Goal: Transaction & Acquisition: Book appointment/travel/reservation

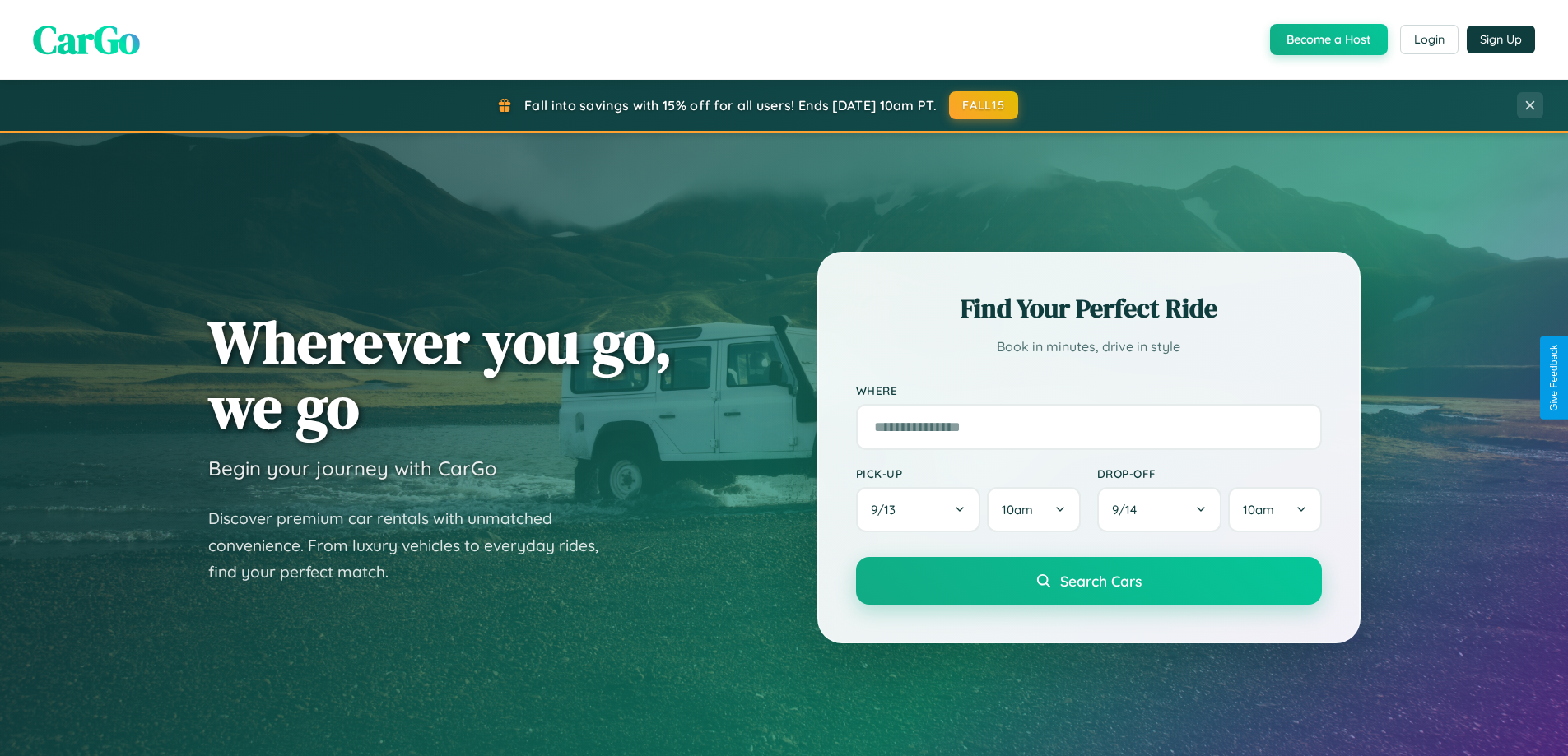
scroll to position [1132, 0]
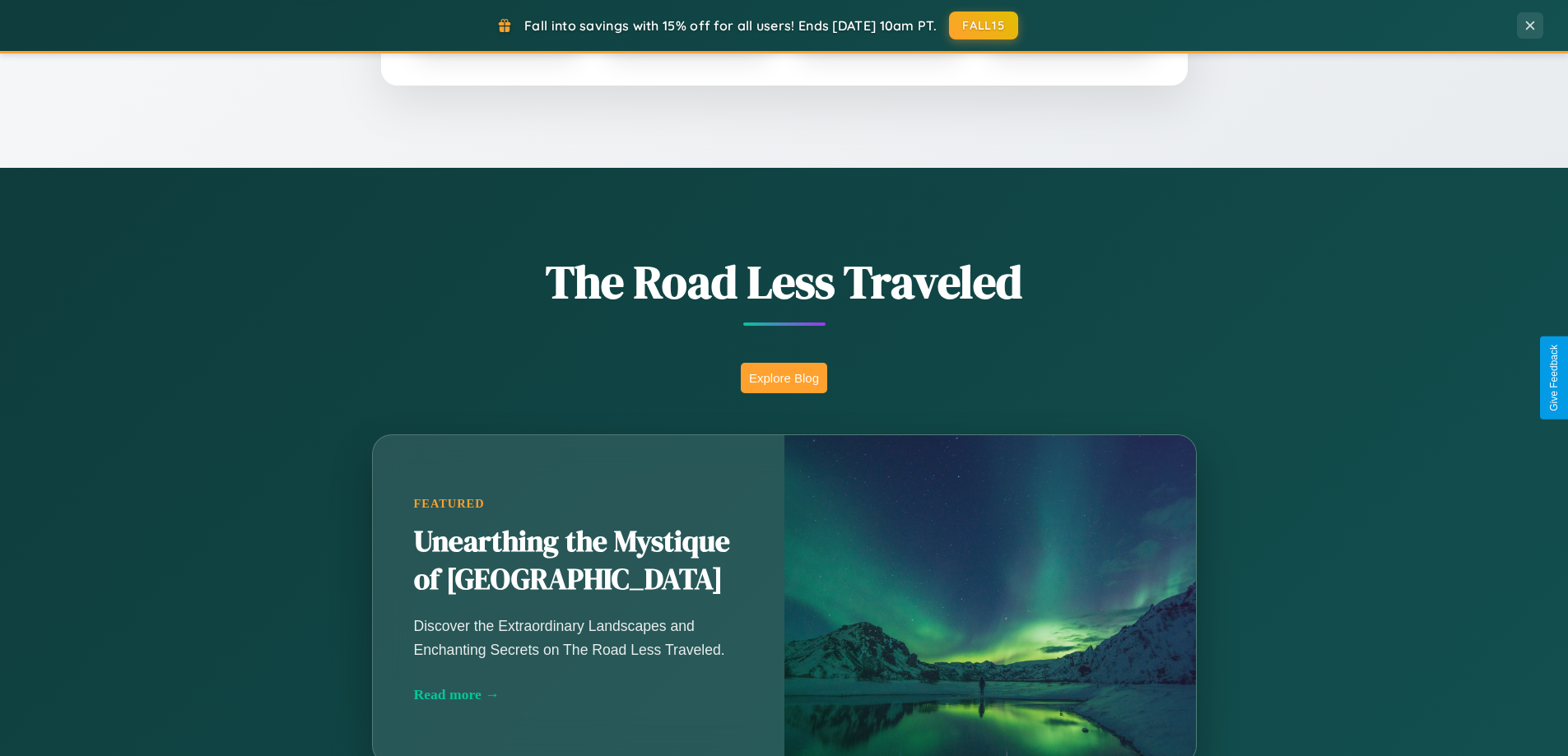
click at [784, 378] on button "Explore Blog" at bounding box center [784, 378] width 87 height 31
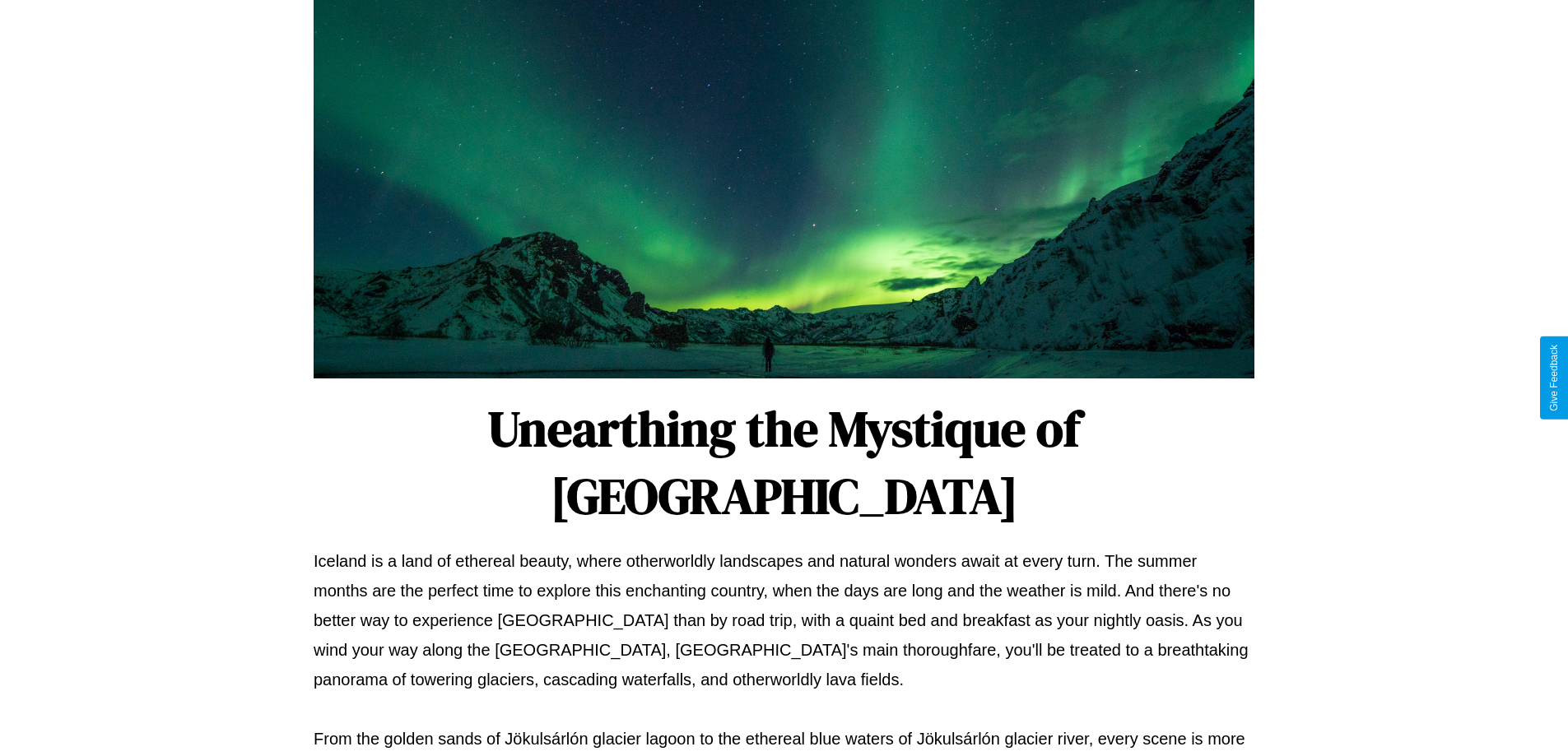
scroll to position [533, 0]
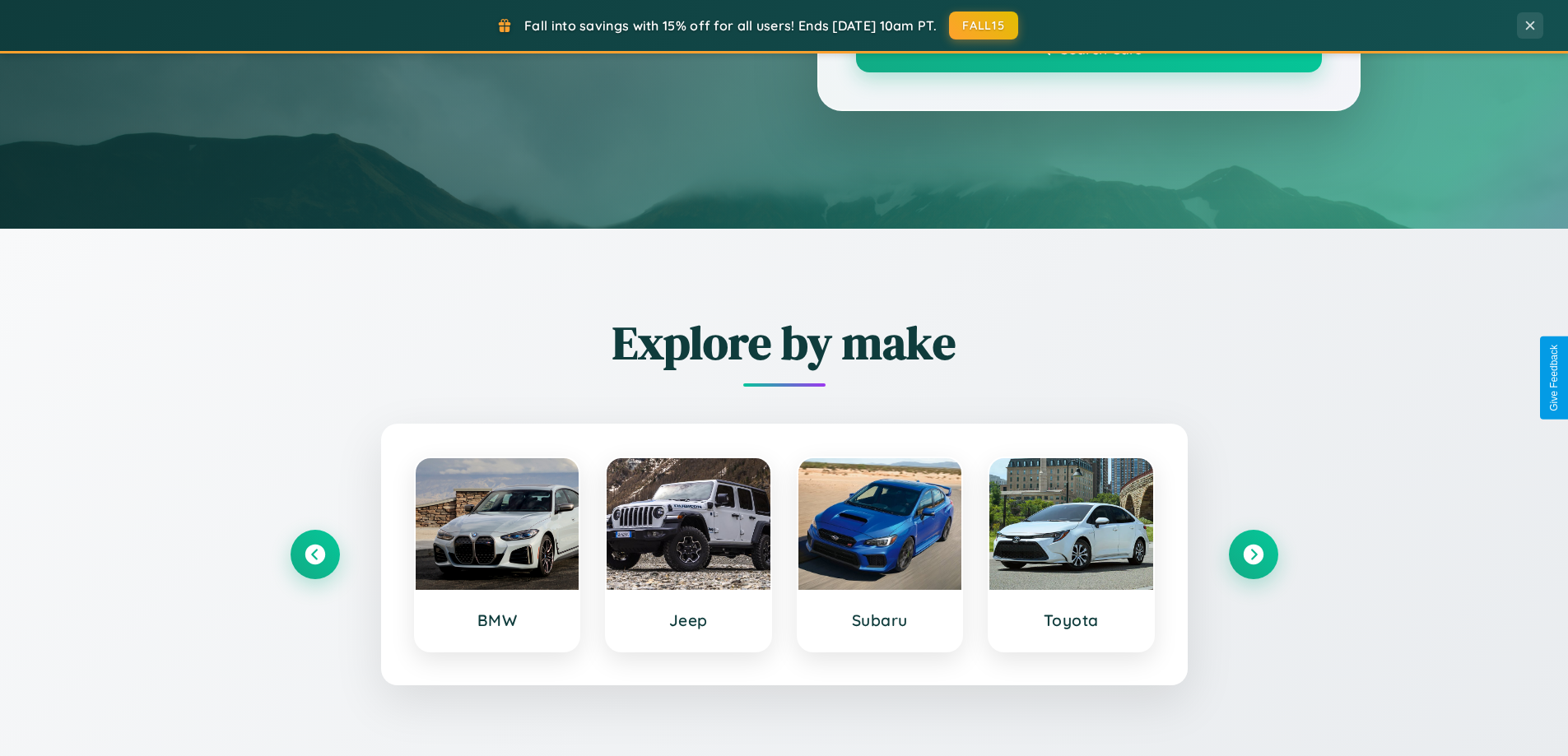
scroll to position [1132, 0]
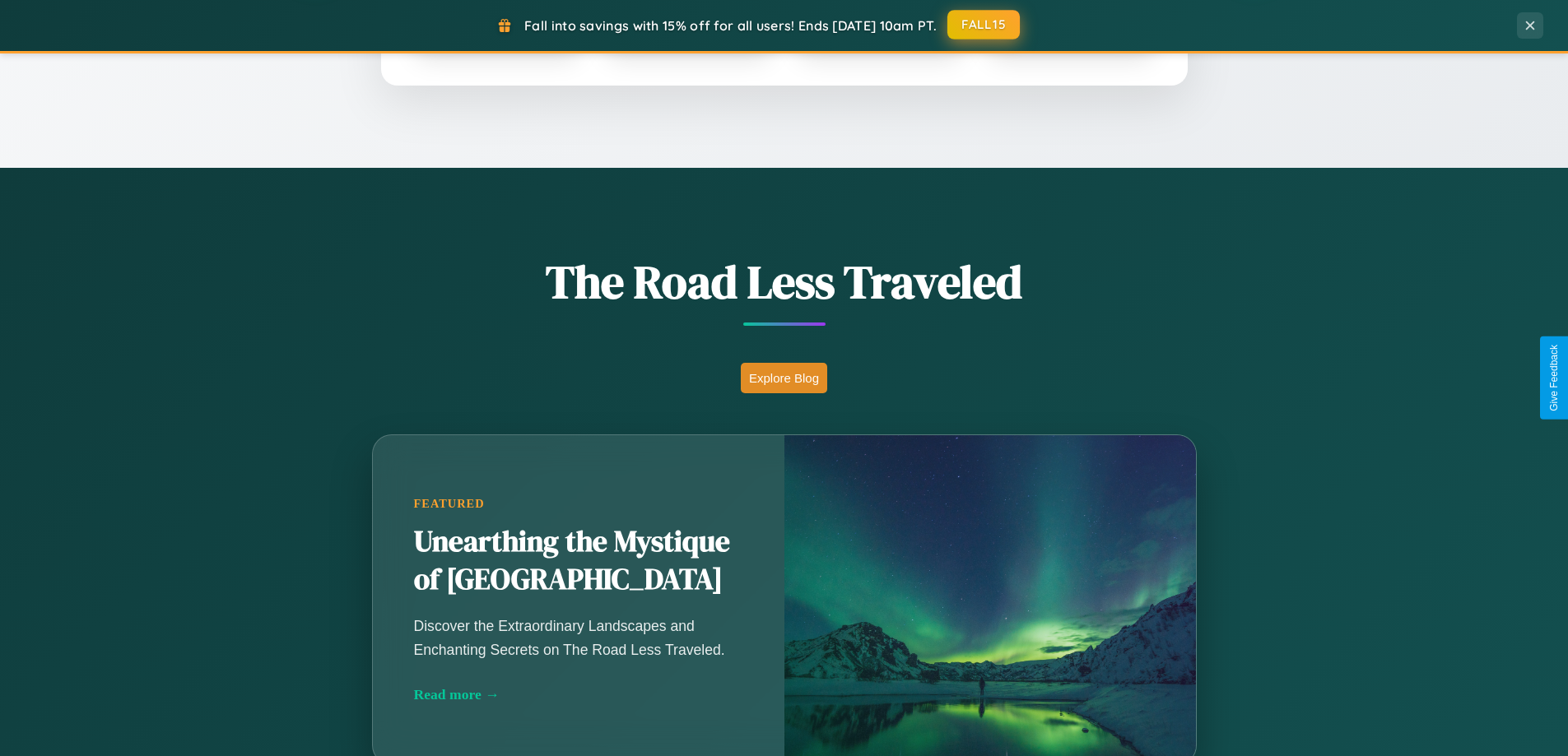
click at [985, 26] on button "FALL15" at bounding box center [984, 25] width 73 height 30
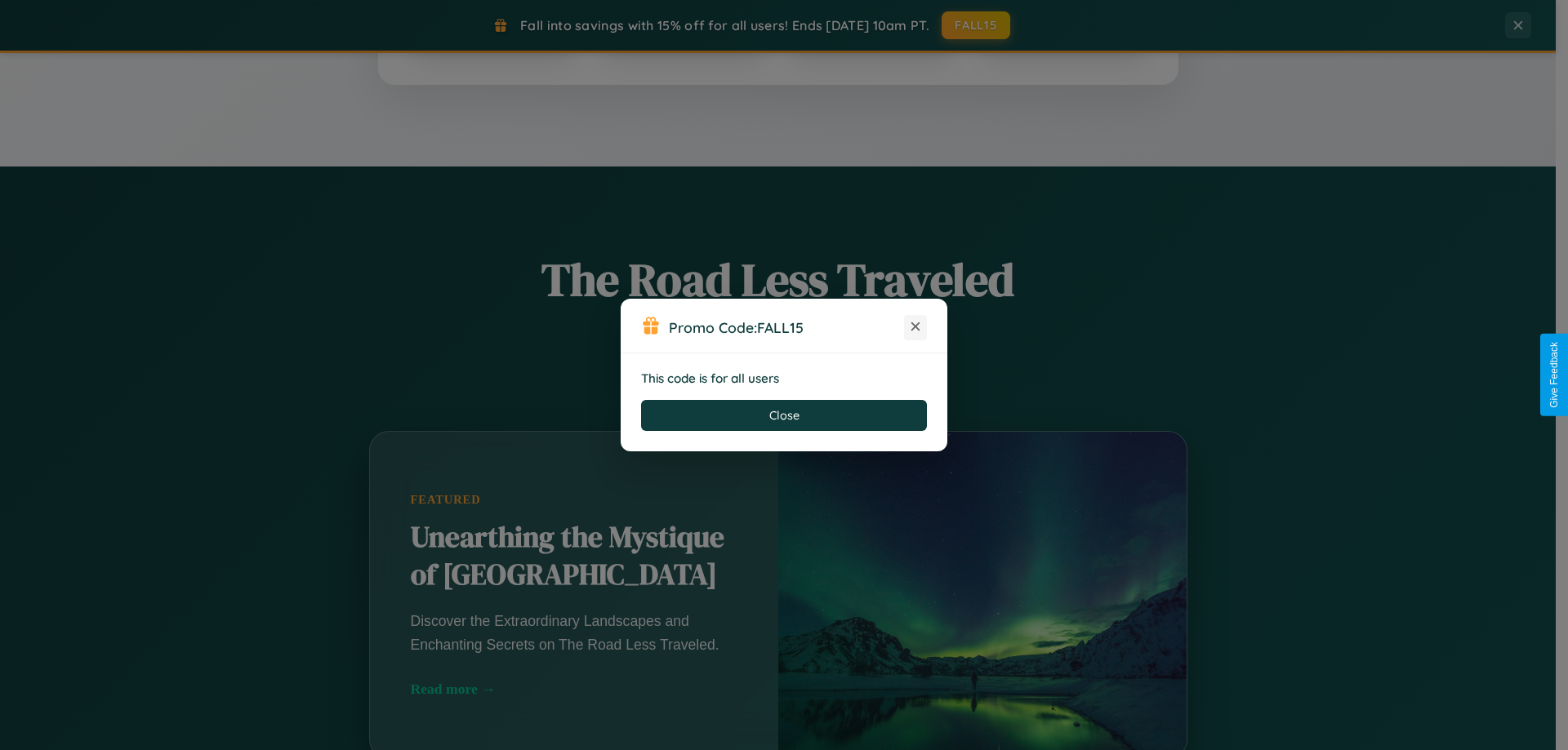
click at [916, 327] on icon at bounding box center [916, 326] width 16 height 16
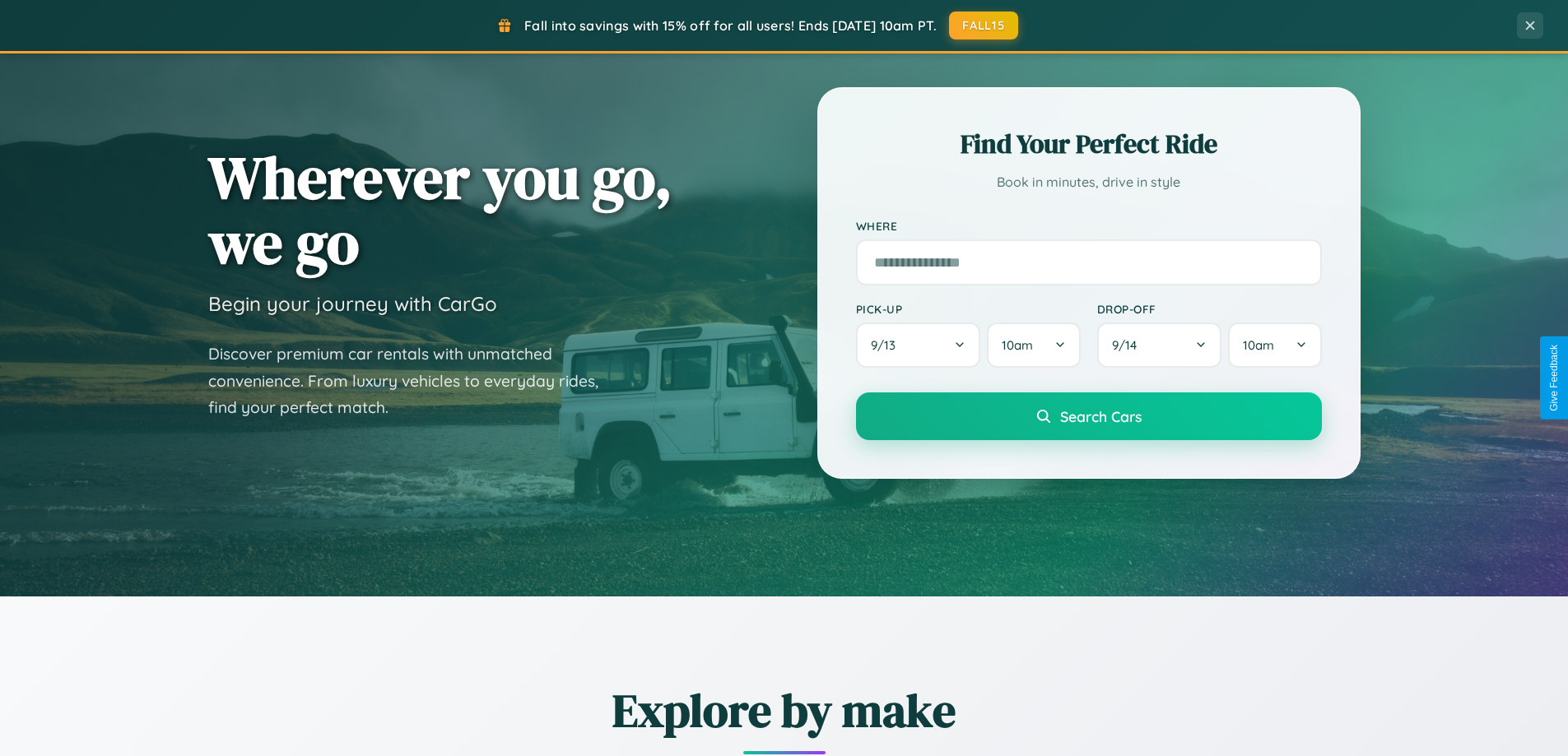
scroll to position [49, 0]
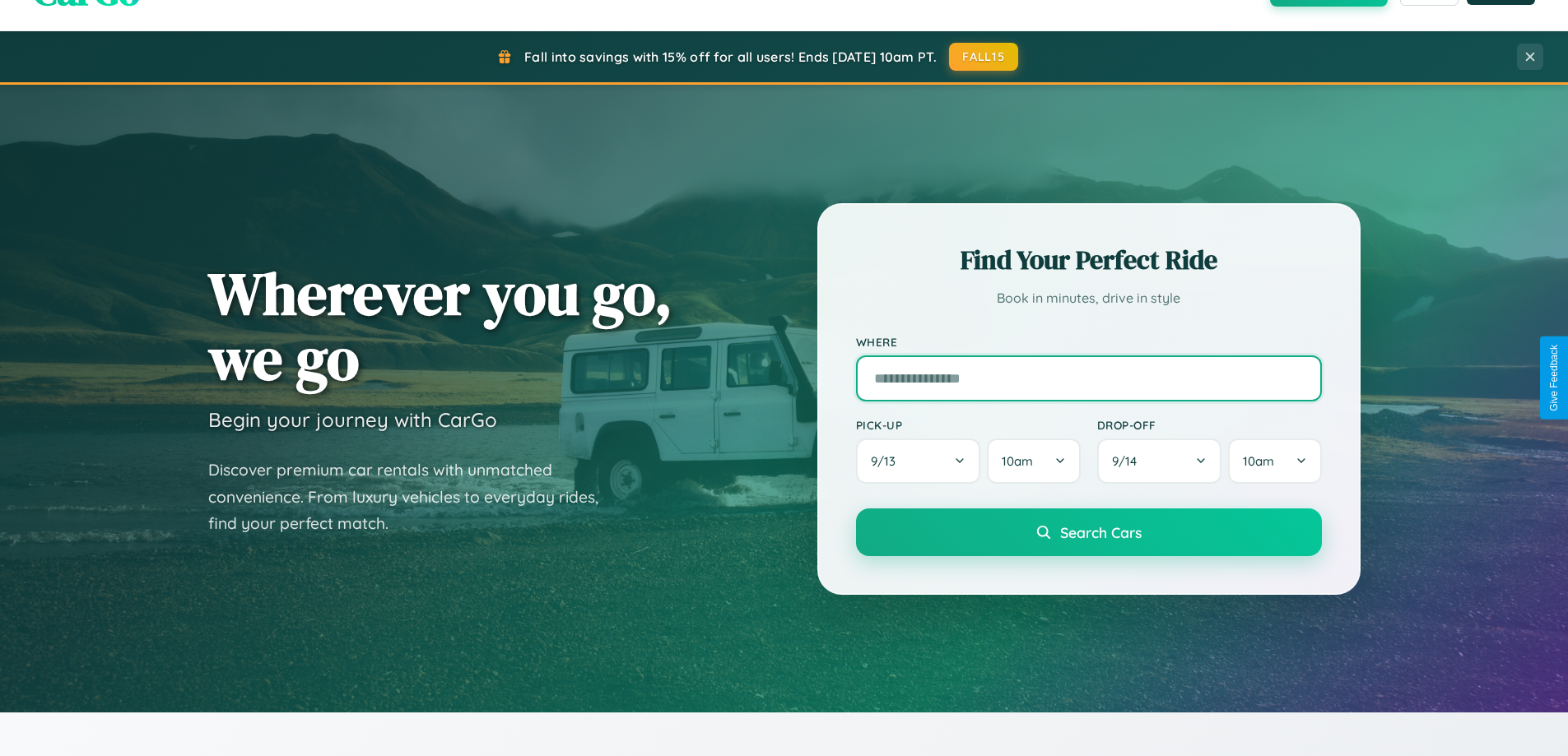
click at [1089, 378] on input "text" at bounding box center [1089, 378] width 466 height 46
type input "*****"
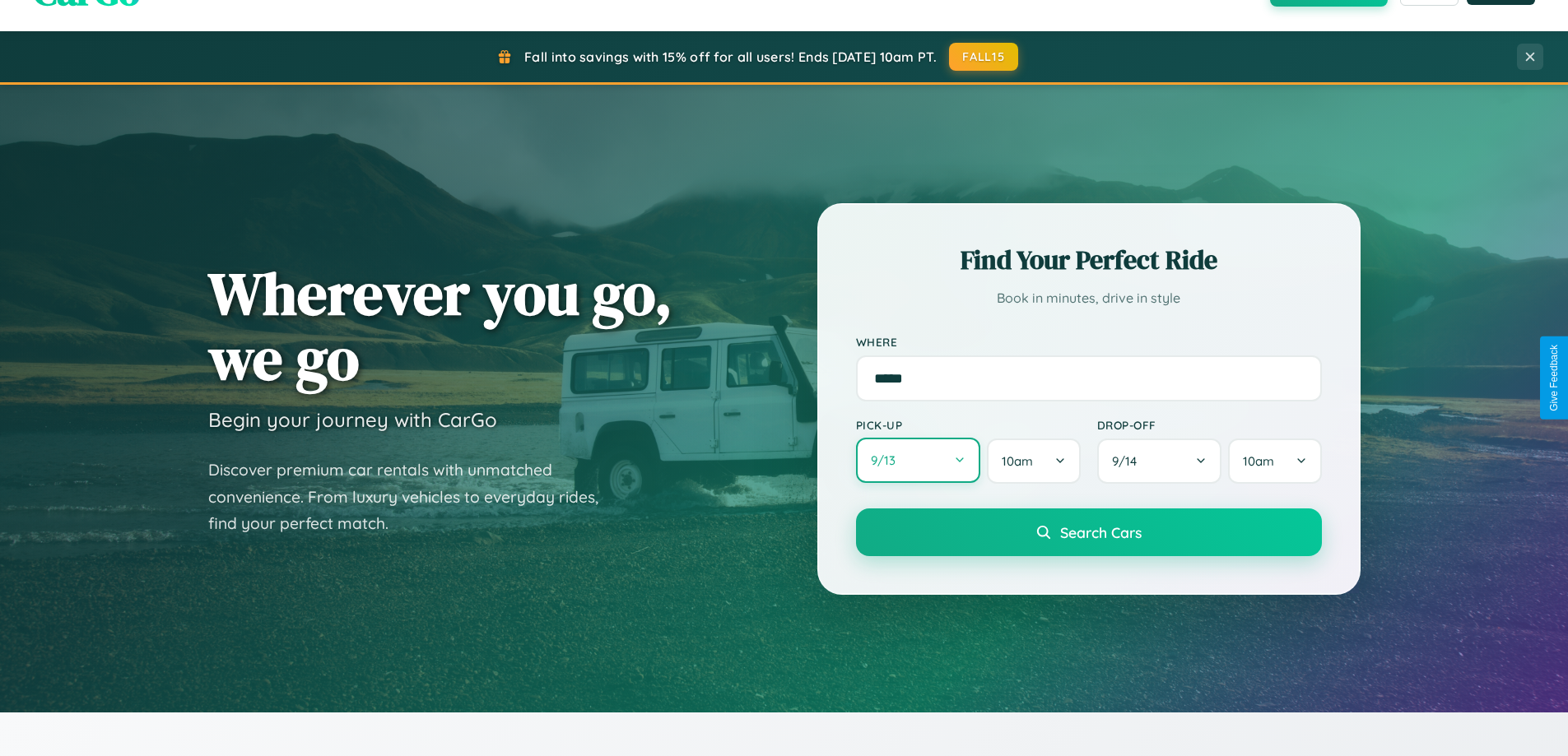
click at [918, 461] on button "9 / 13" at bounding box center [919, 460] width 125 height 45
select select "*"
select select "****"
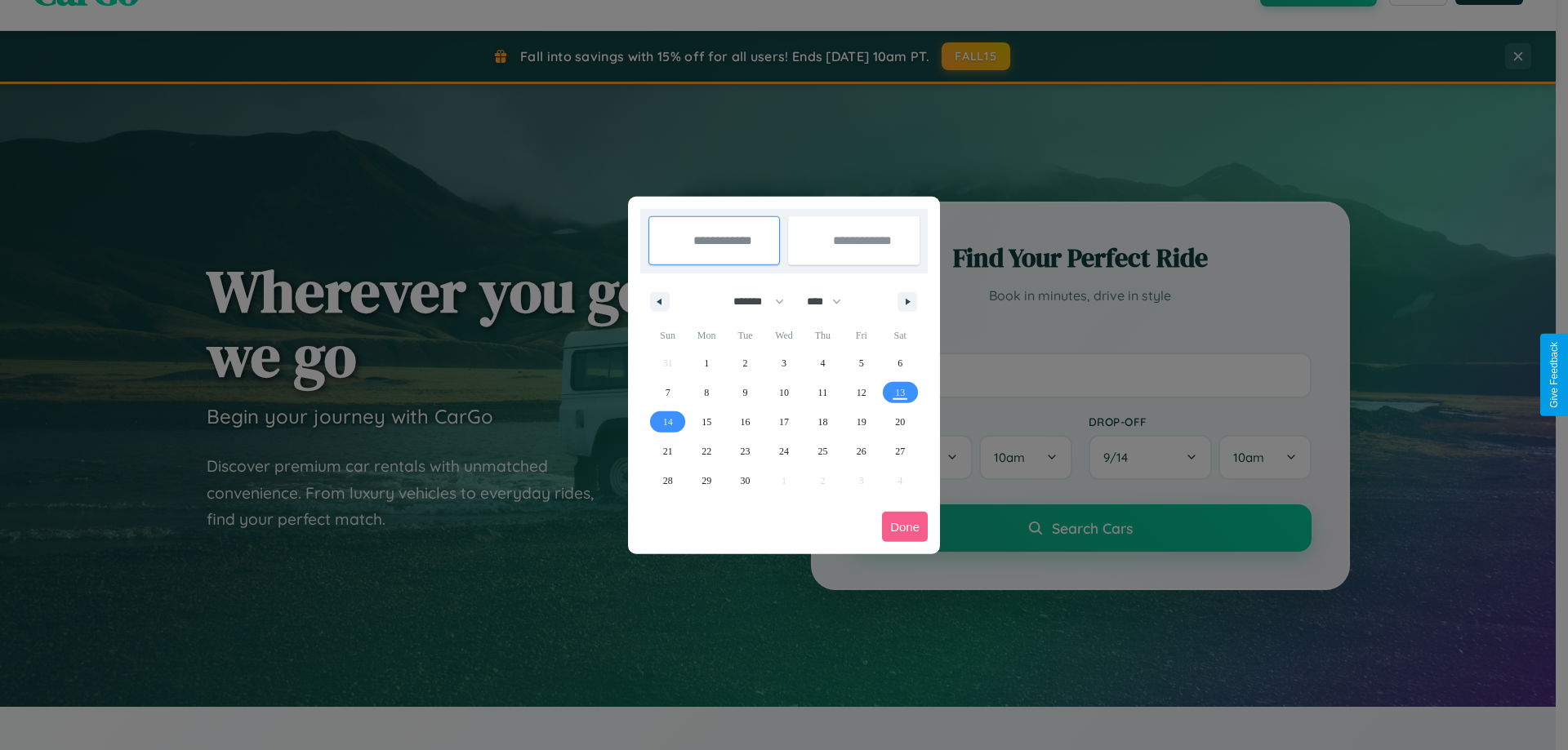
drag, startPoint x: 751, startPoint y: 301, endPoint x: 784, endPoint y: 327, distance: 42.0
click at [751, 301] on select "******* ******** ***** ***** *** **** **** ****** ********* ******* ******** **…" at bounding box center [755, 301] width 70 height 27
select select "*"
drag, startPoint x: 831, startPoint y: 301, endPoint x: 784, endPoint y: 327, distance: 53.7
click at [831, 301] on select "**** **** **** **** **** **** **** **** **** **** **** **** **** **** **** ****…" at bounding box center [823, 301] width 49 height 27
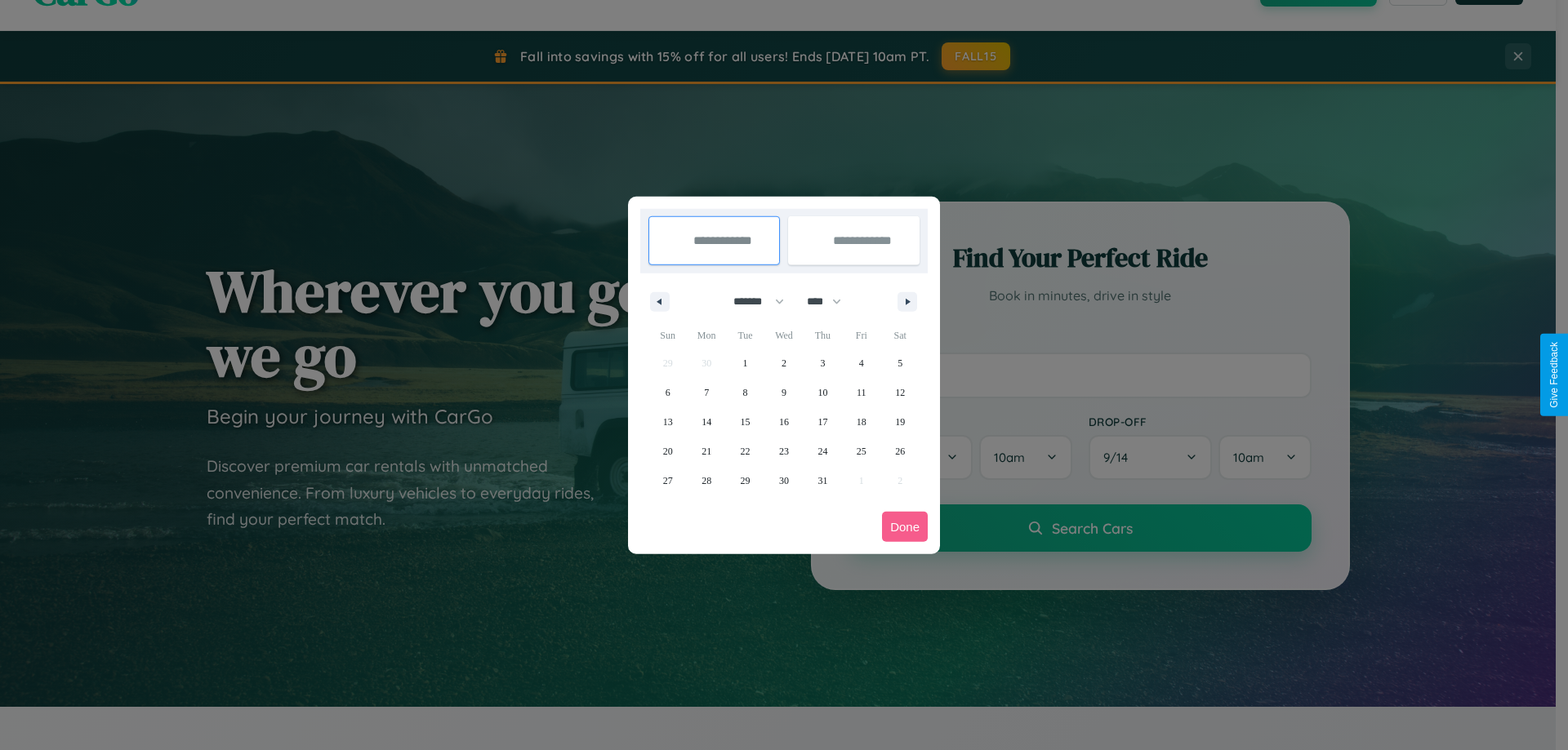
select select "****"
click at [783, 421] on span "15" at bounding box center [784, 422] width 10 height 29
type input "**********"
click at [706, 451] on span "20" at bounding box center [706, 451] width 10 height 29
type input "**********"
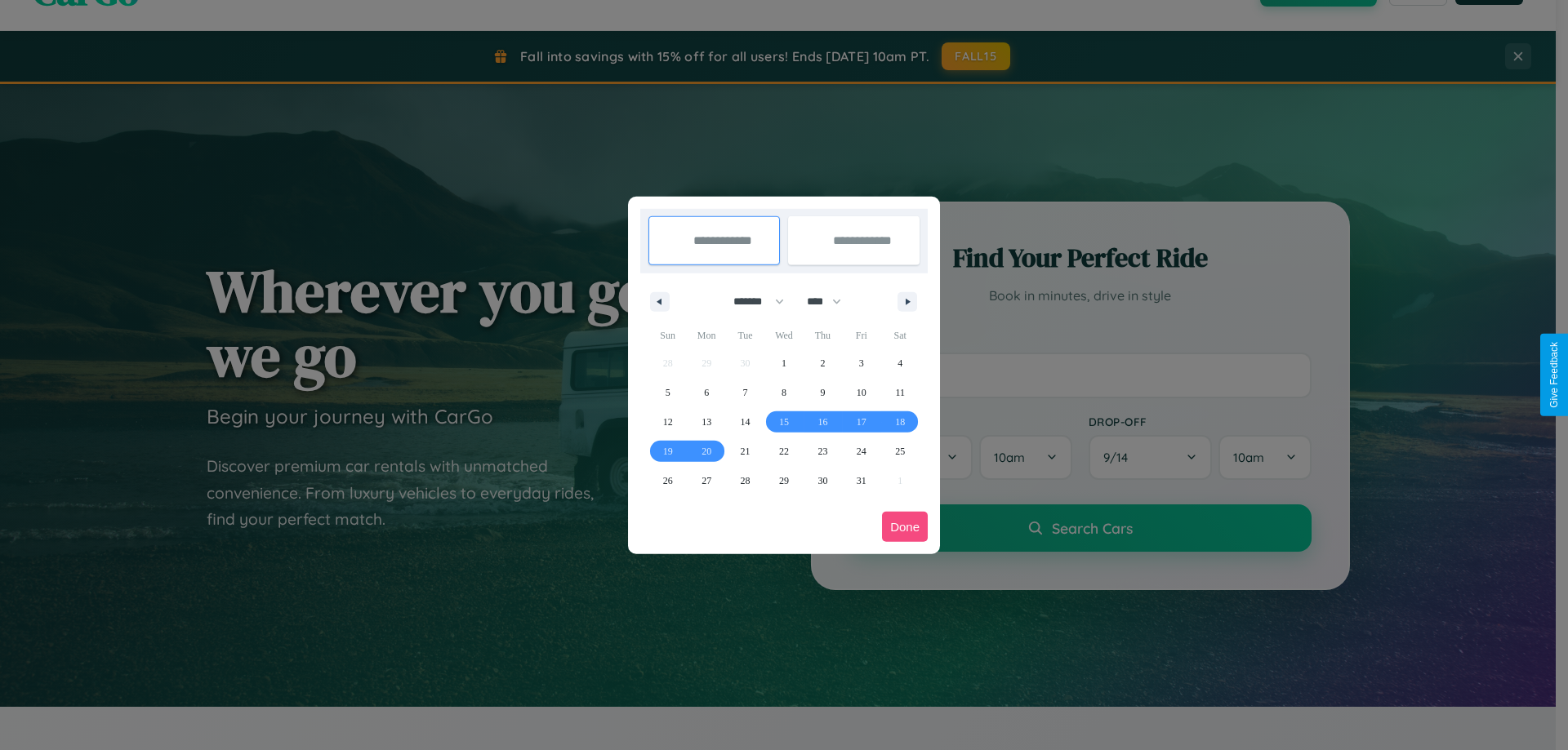
click at [905, 527] on button "Done" at bounding box center [905, 527] width 46 height 30
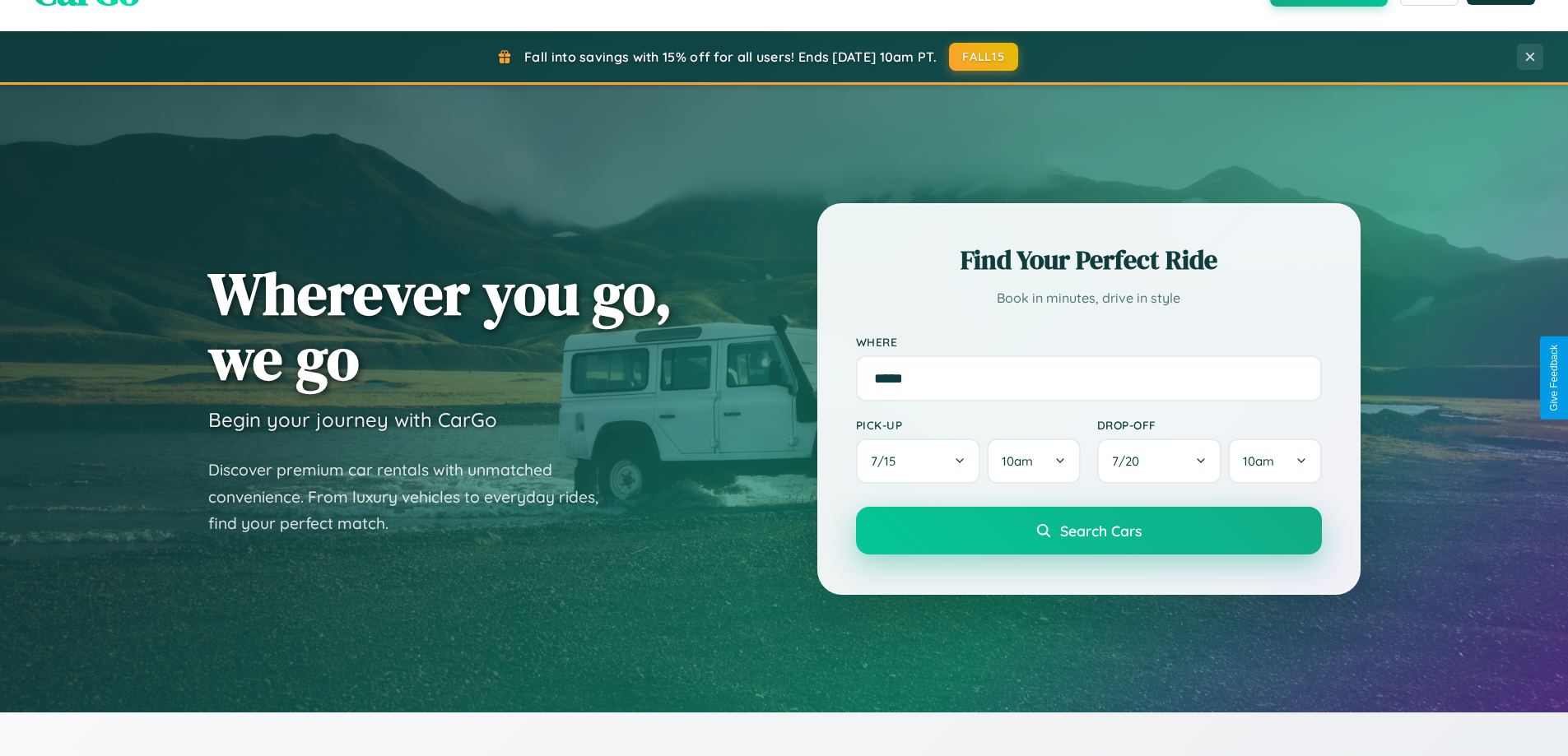
click at [1089, 531] on span "Search Cars" at bounding box center [1101, 531] width 82 height 18
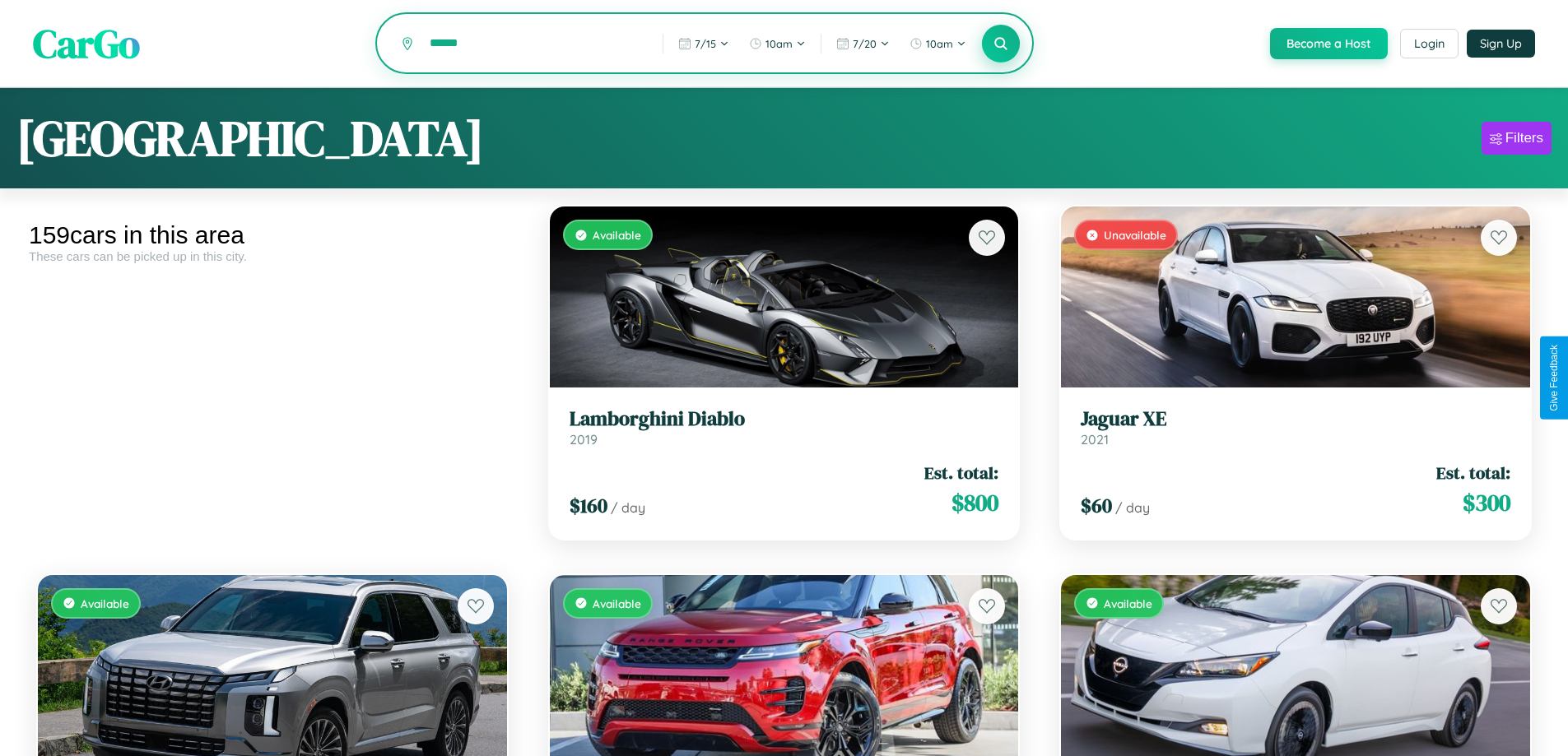
type input "******"
click at [1001, 45] on icon at bounding box center [1001, 43] width 16 height 16
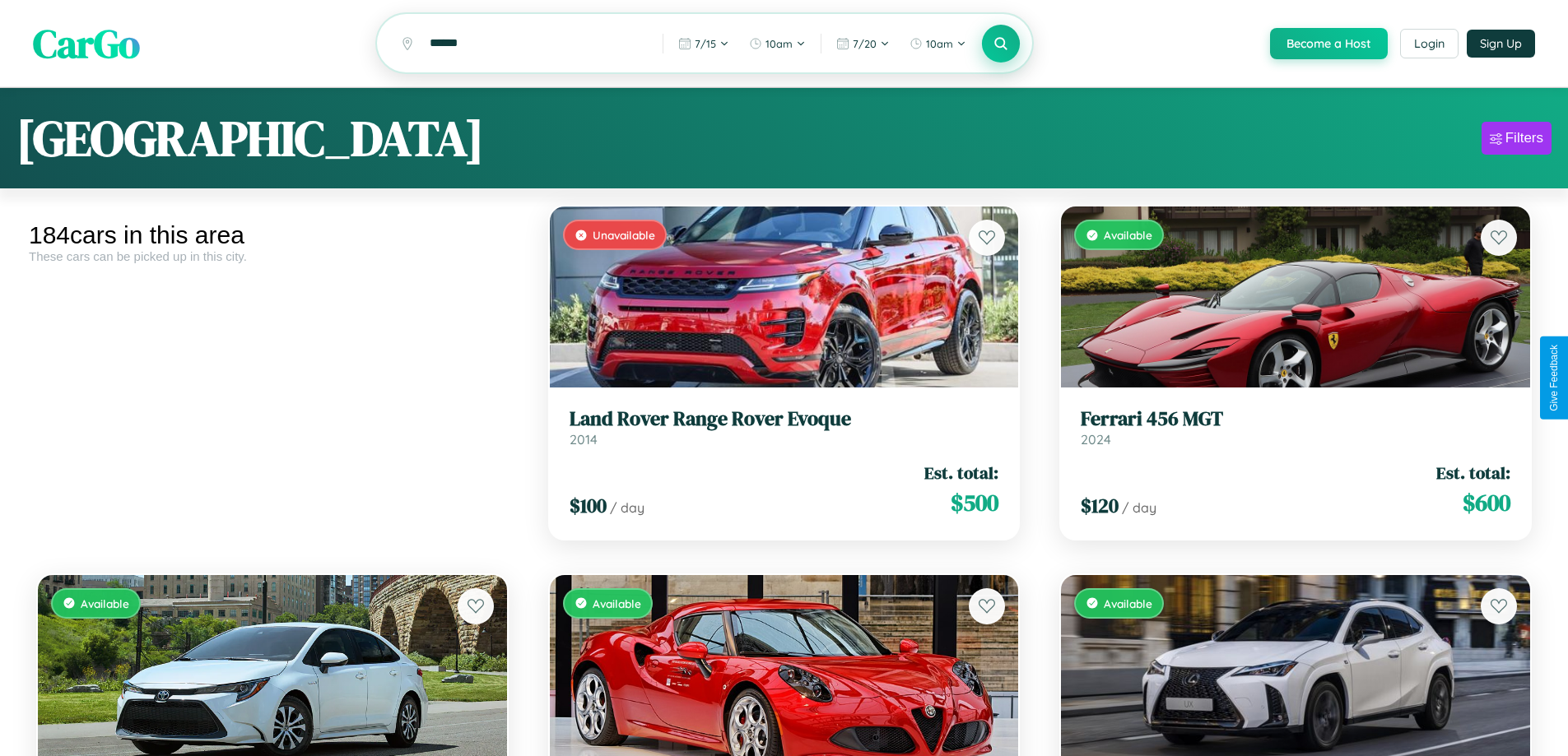
scroll to position [17918, 0]
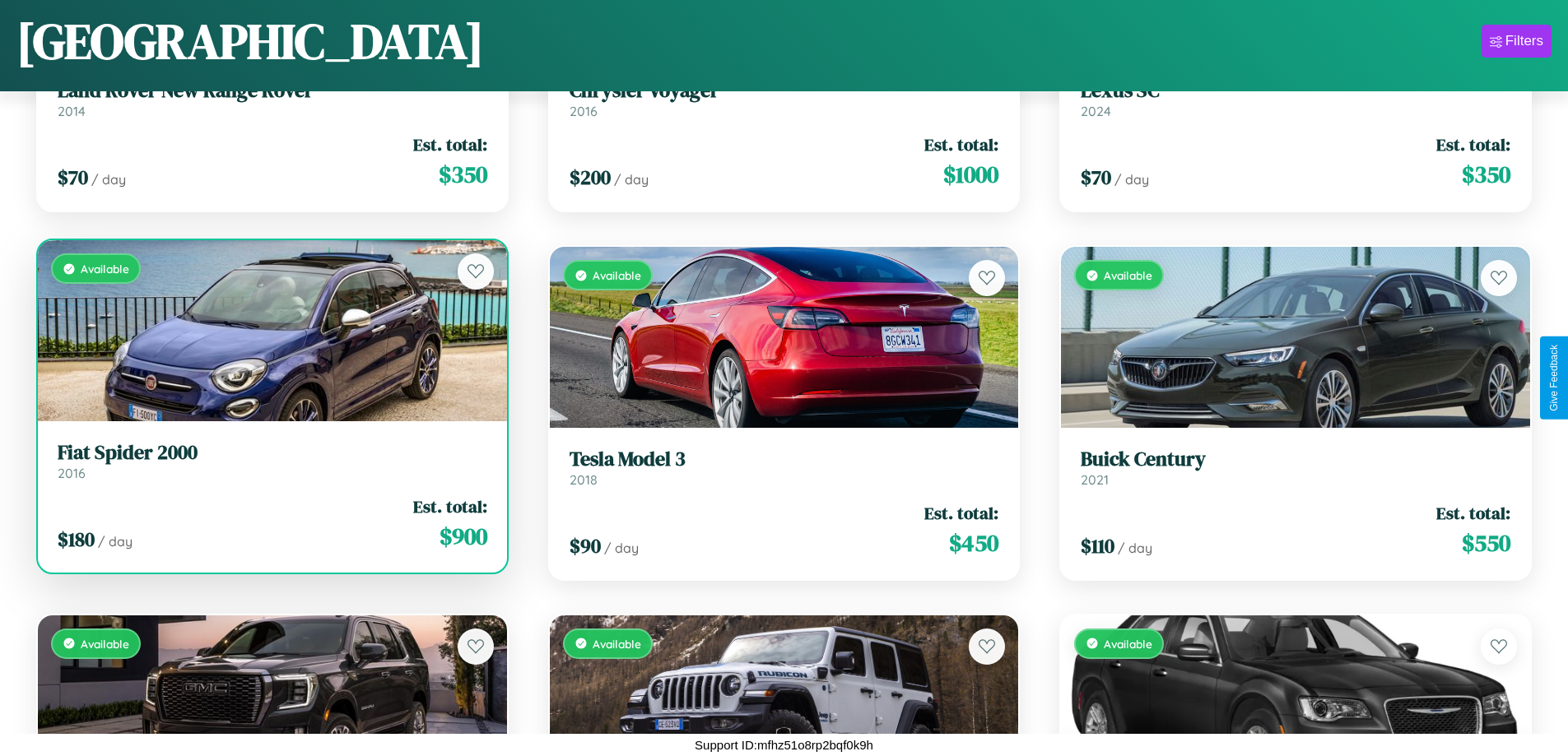
click at [270, 467] on link "Fiat Spider 2000 2016" at bounding box center [272, 461] width 430 height 40
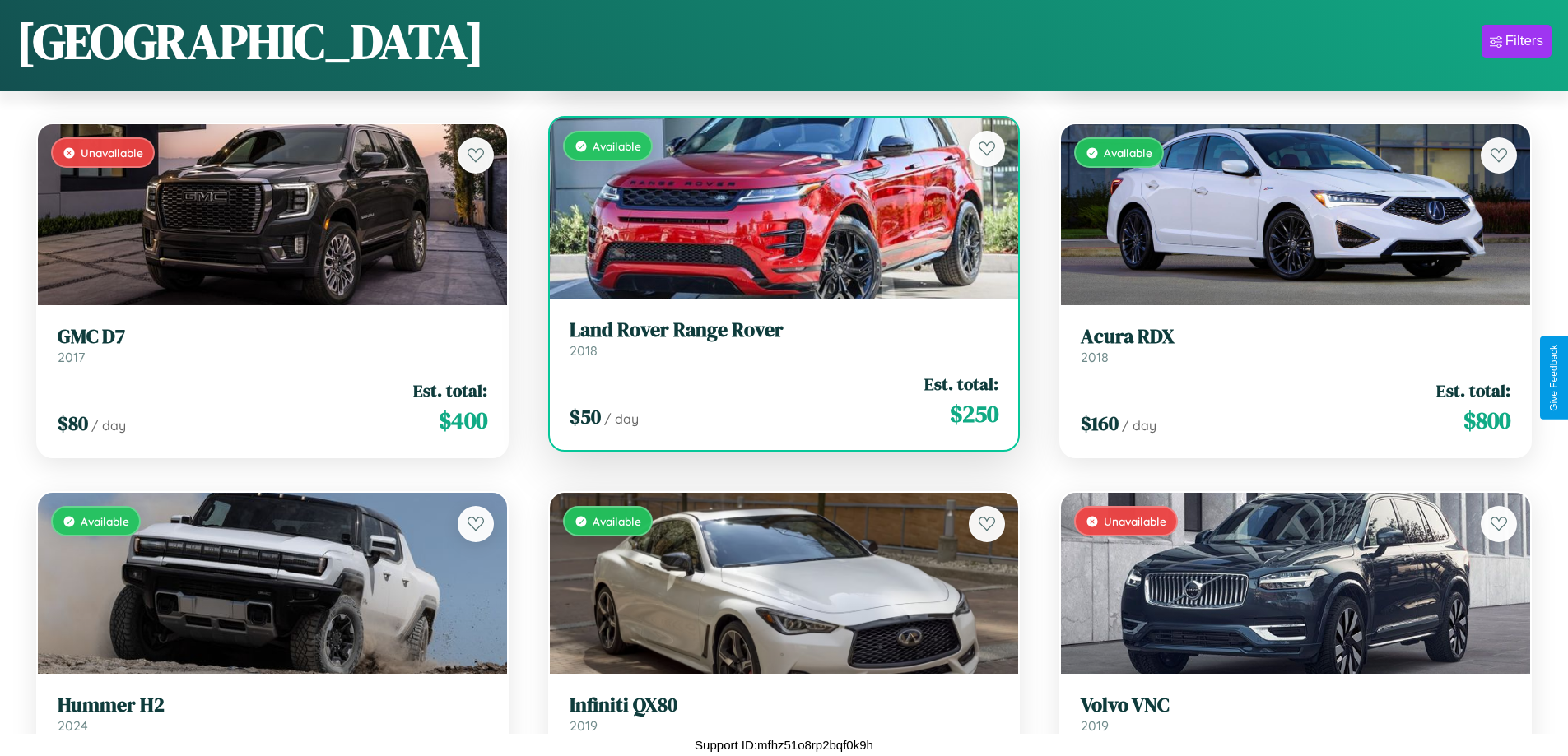
scroll to position [18287, 0]
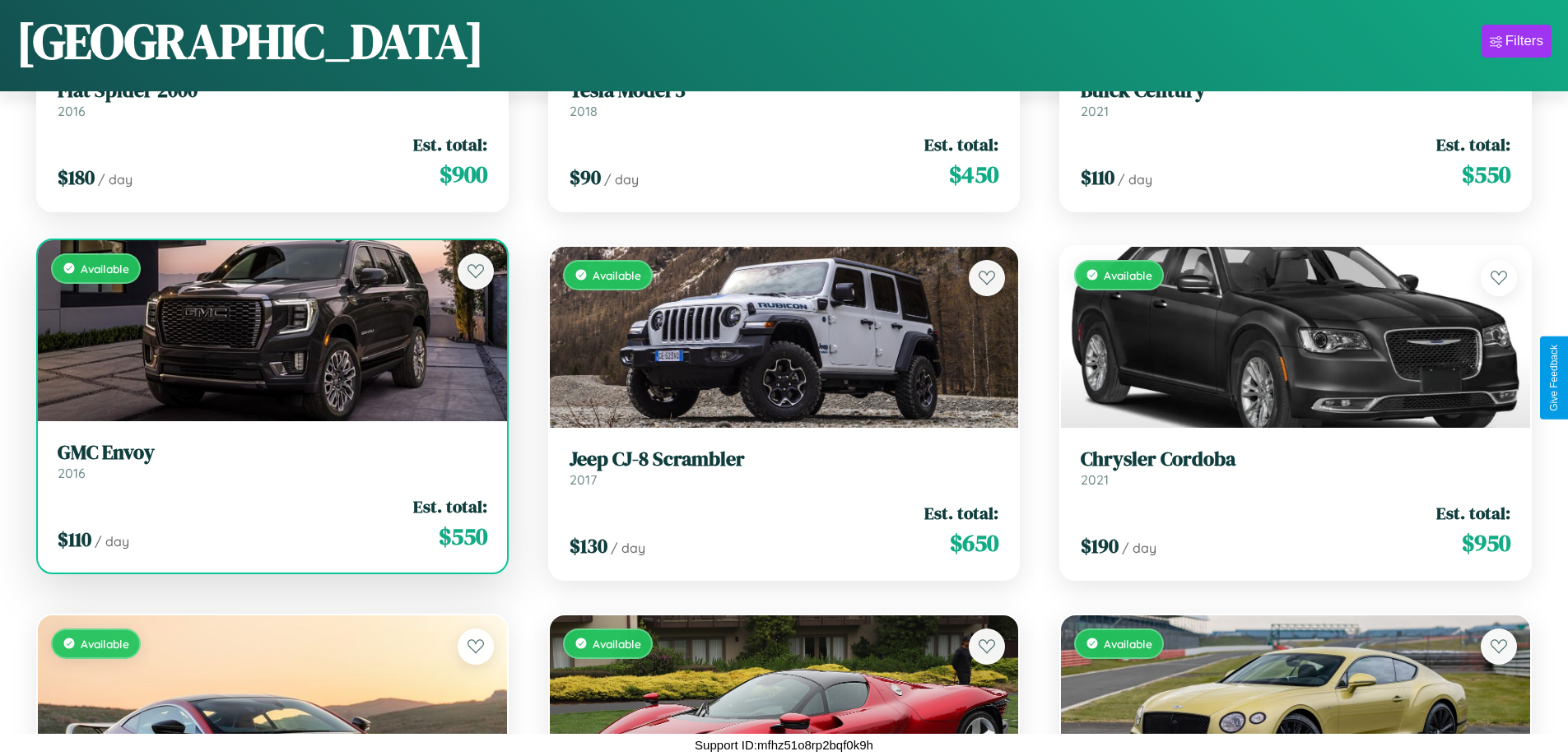
click at [270, 465] on link "GMC Envoy 2016" at bounding box center [272, 461] width 430 height 40
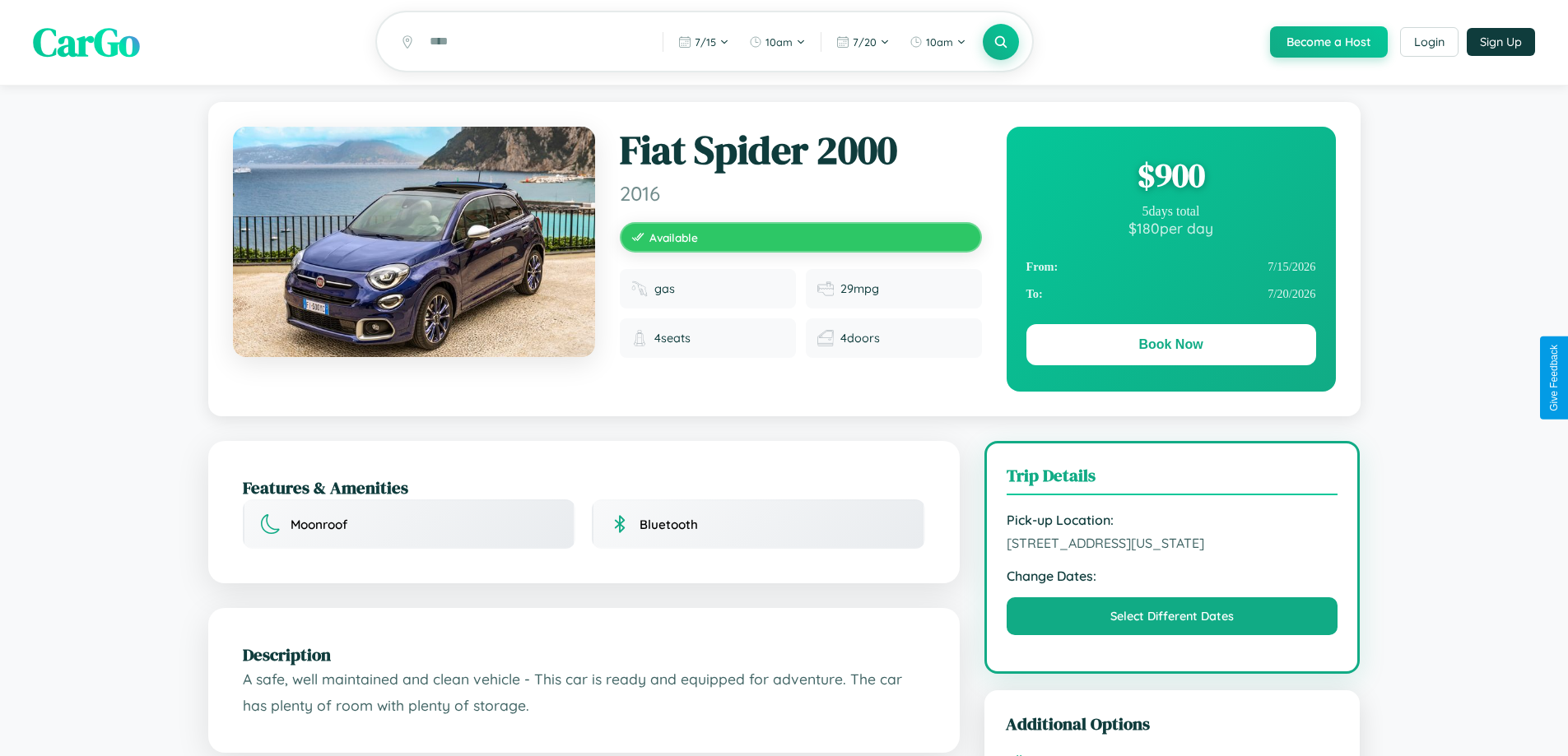
scroll to position [707, 0]
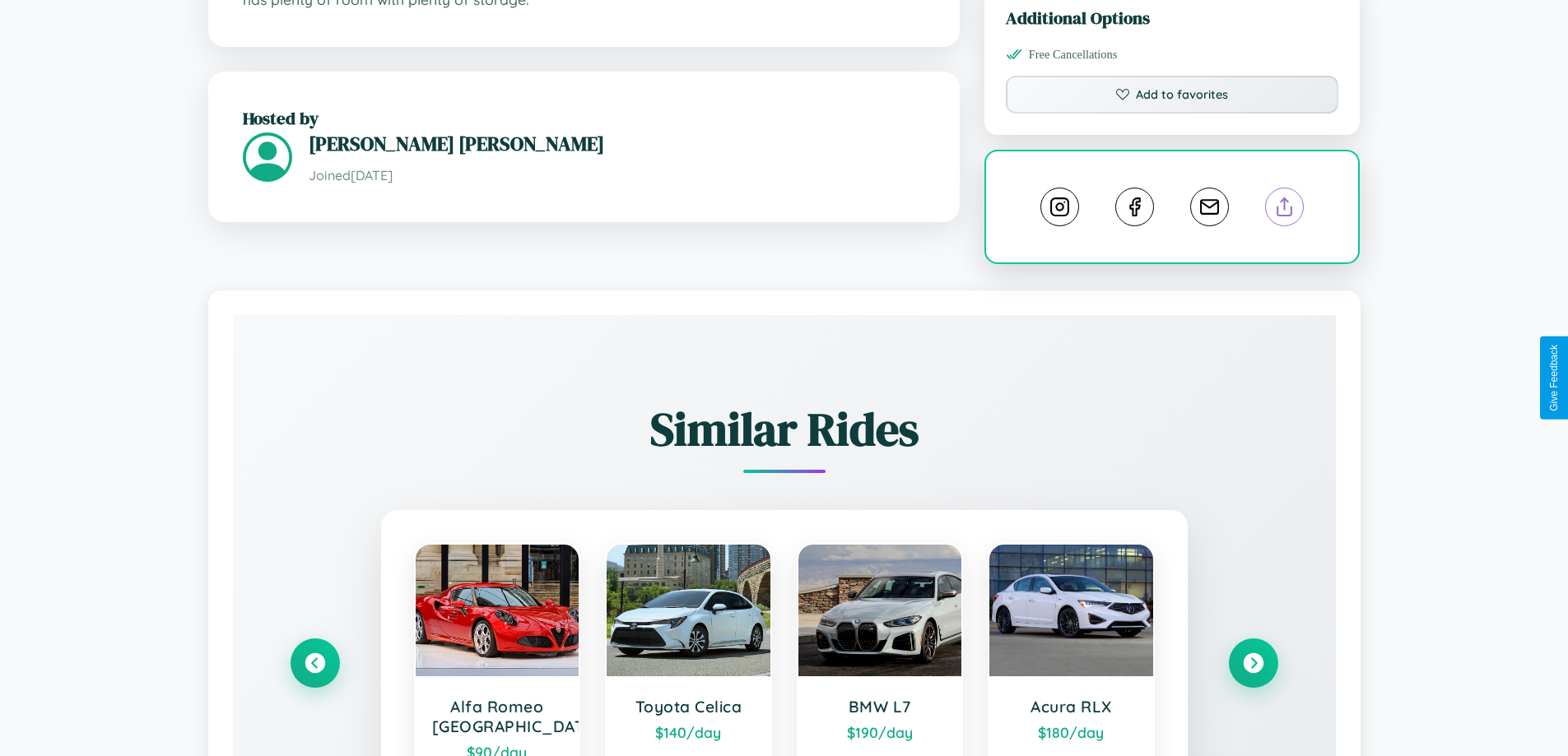
click at [1285, 210] on line at bounding box center [1285, 204] width 0 height 12
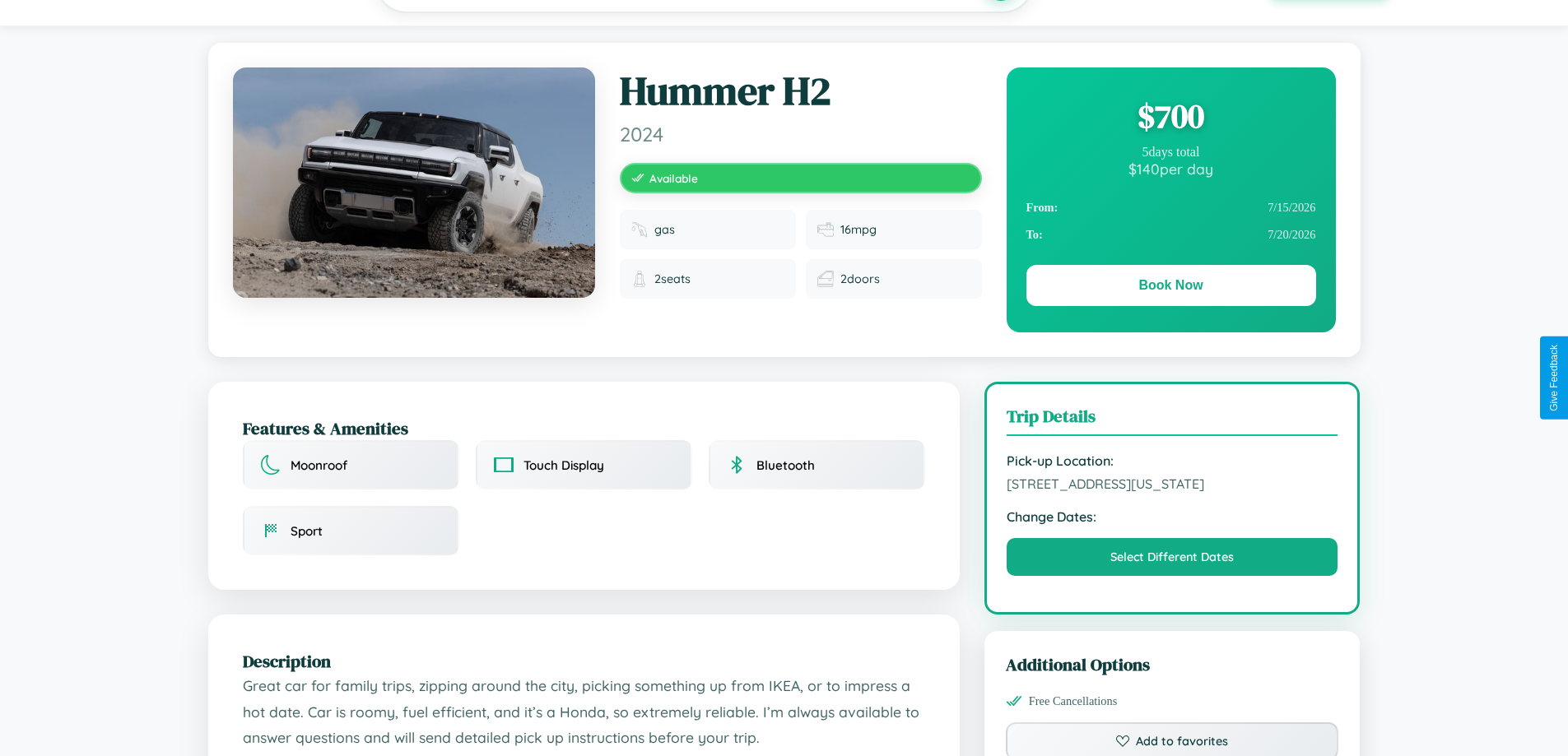
scroll to position [170, 0]
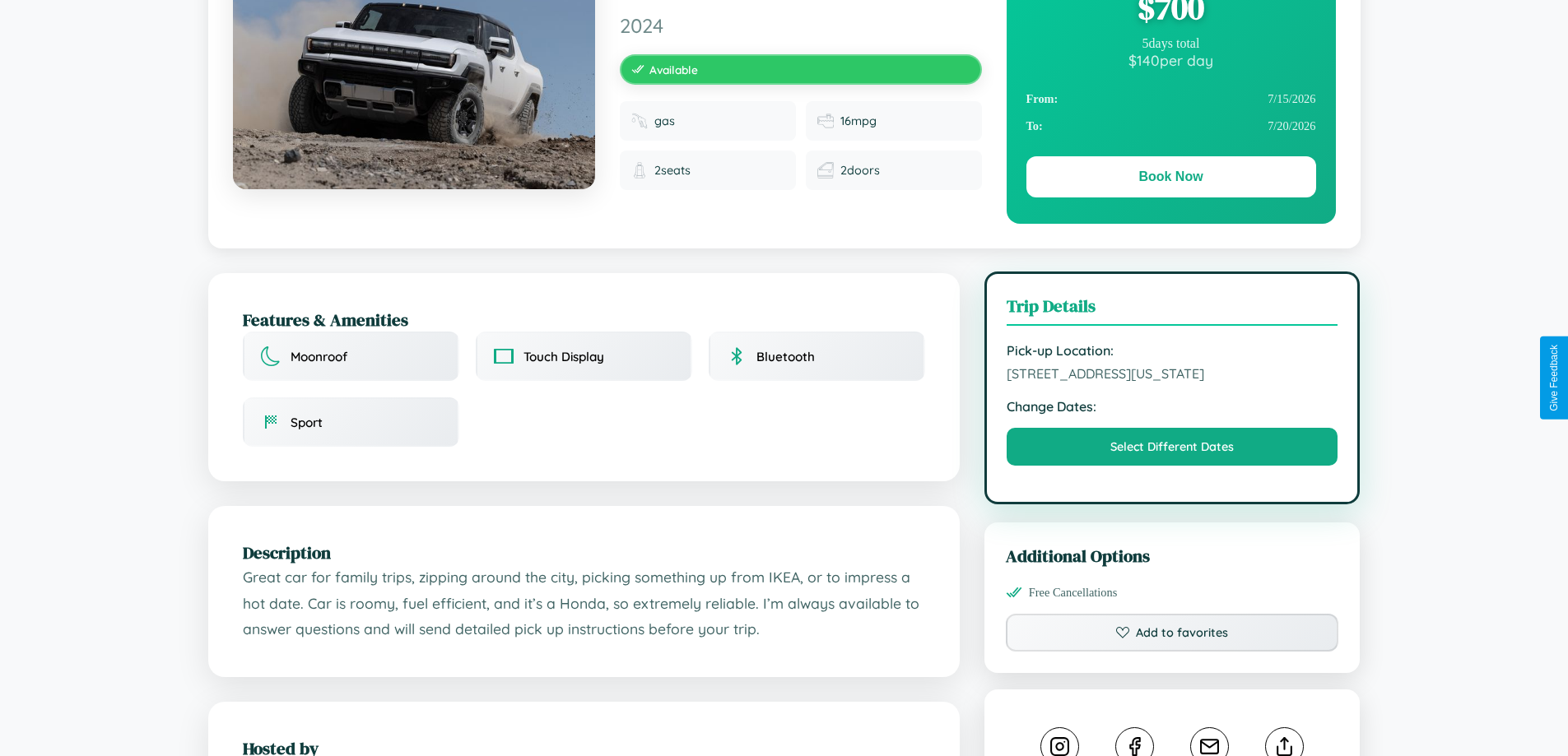
click at [1172, 377] on span "9500 Meadow Lane Dallas Texas 12635 United States" at bounding box center [1173, 373] width 332 height 16
click at [1172, 376] on span "9500 Meadow Lane Dallas Texas 12635 United States" at bounding box center [1173, 373] width 332 height 16
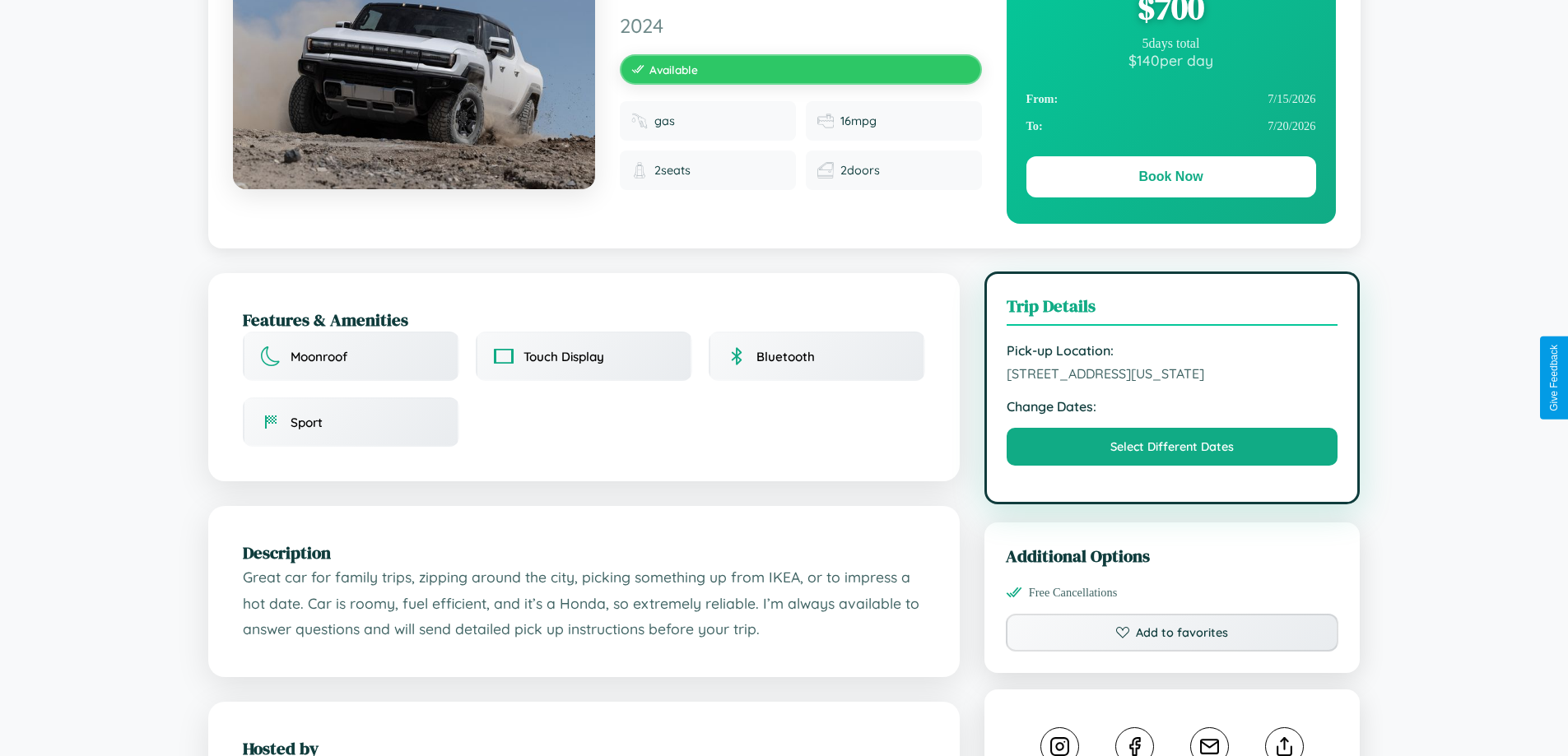
click at [1172, 376] on span "9500 Meadow Lane Dallas Texas 12635 United States" at bounding box center [1173, 373] width 332 height 16
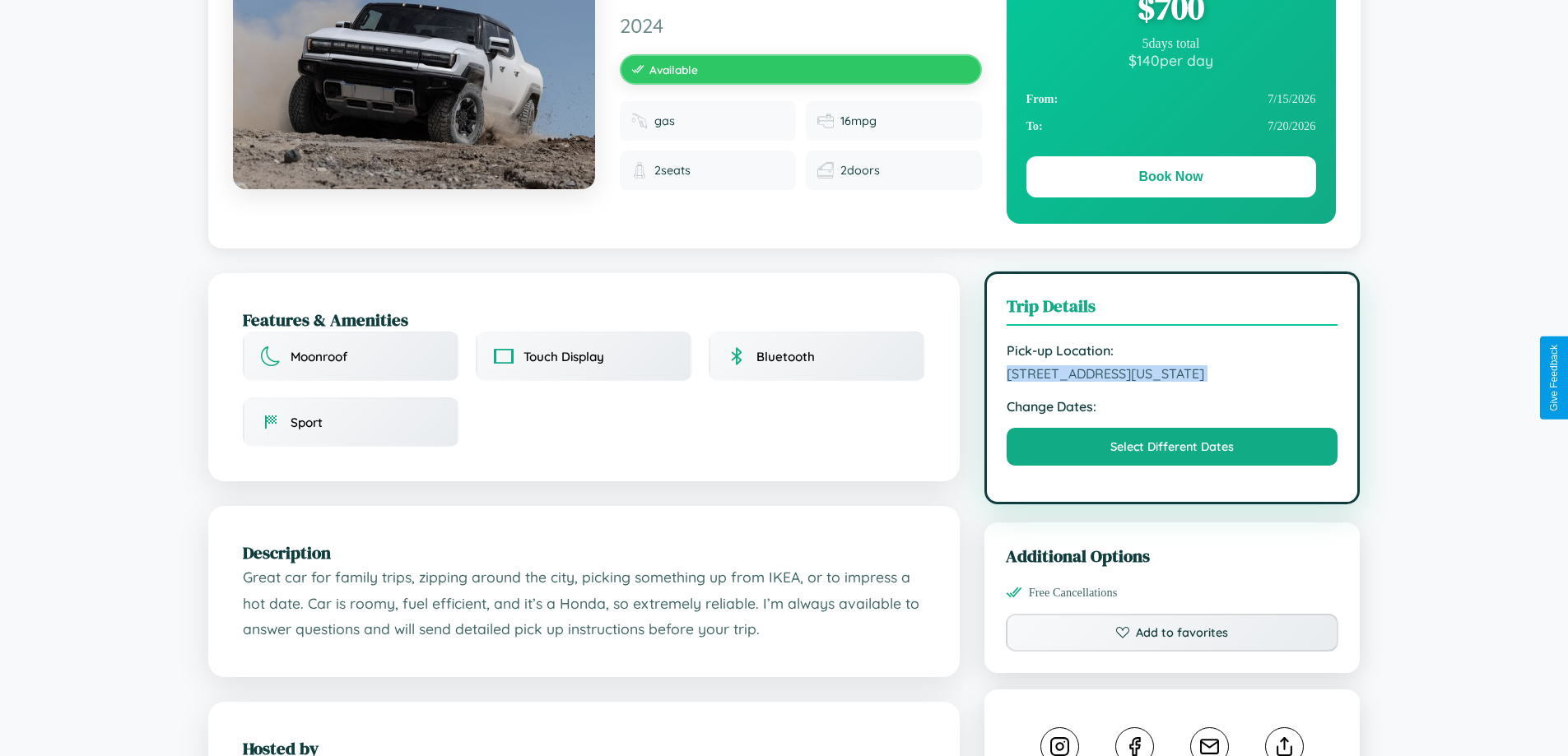
click at [1172, 376] on span "9500 Meadow Lane Dallas Texas 12635 United States" at bounding box center [1173, 373] width 332 height 16
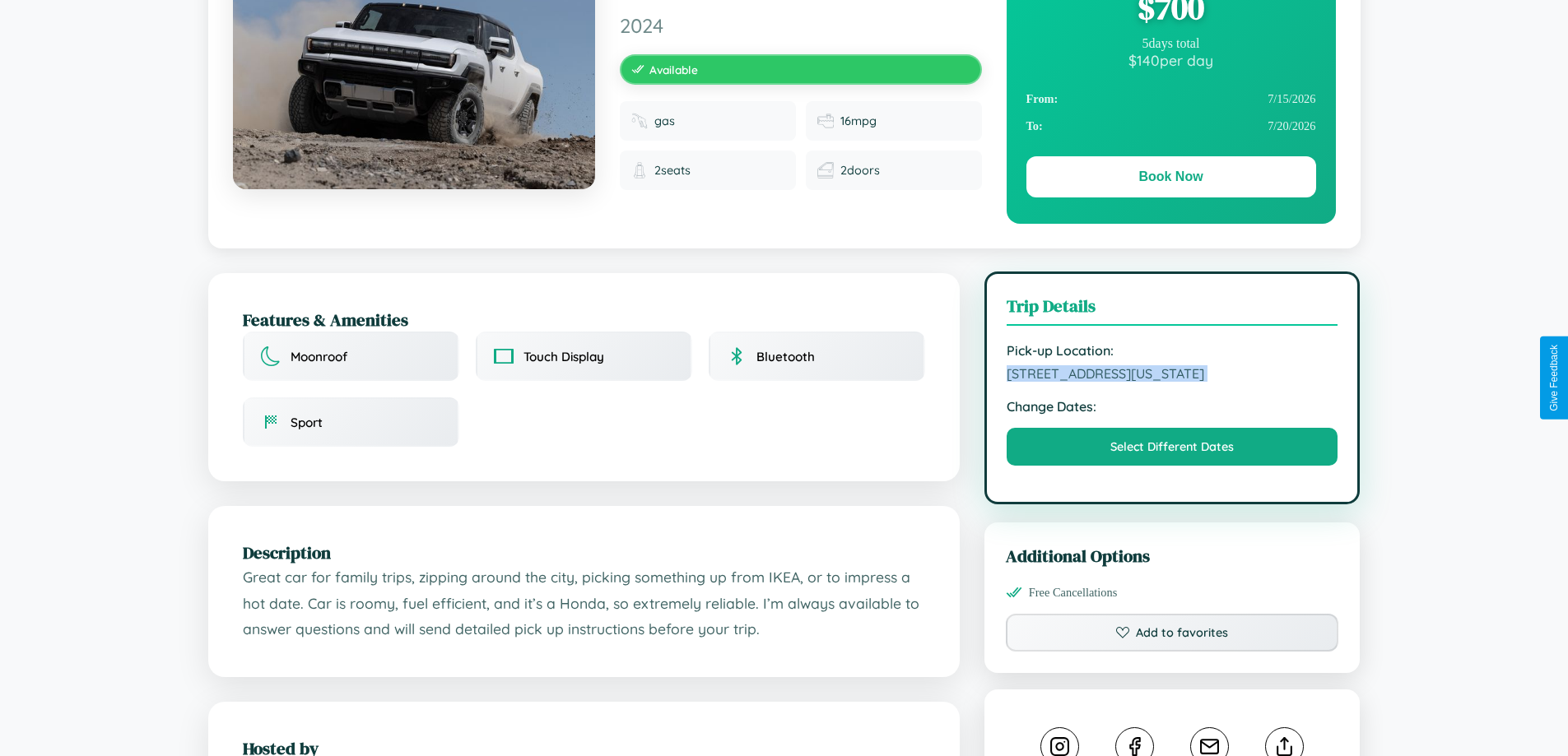
click at [1172, 376] on span "9500 Meadow Lane Dallas Texas 12635 United States" at bounding box center [1173, 373] width 332 height 16
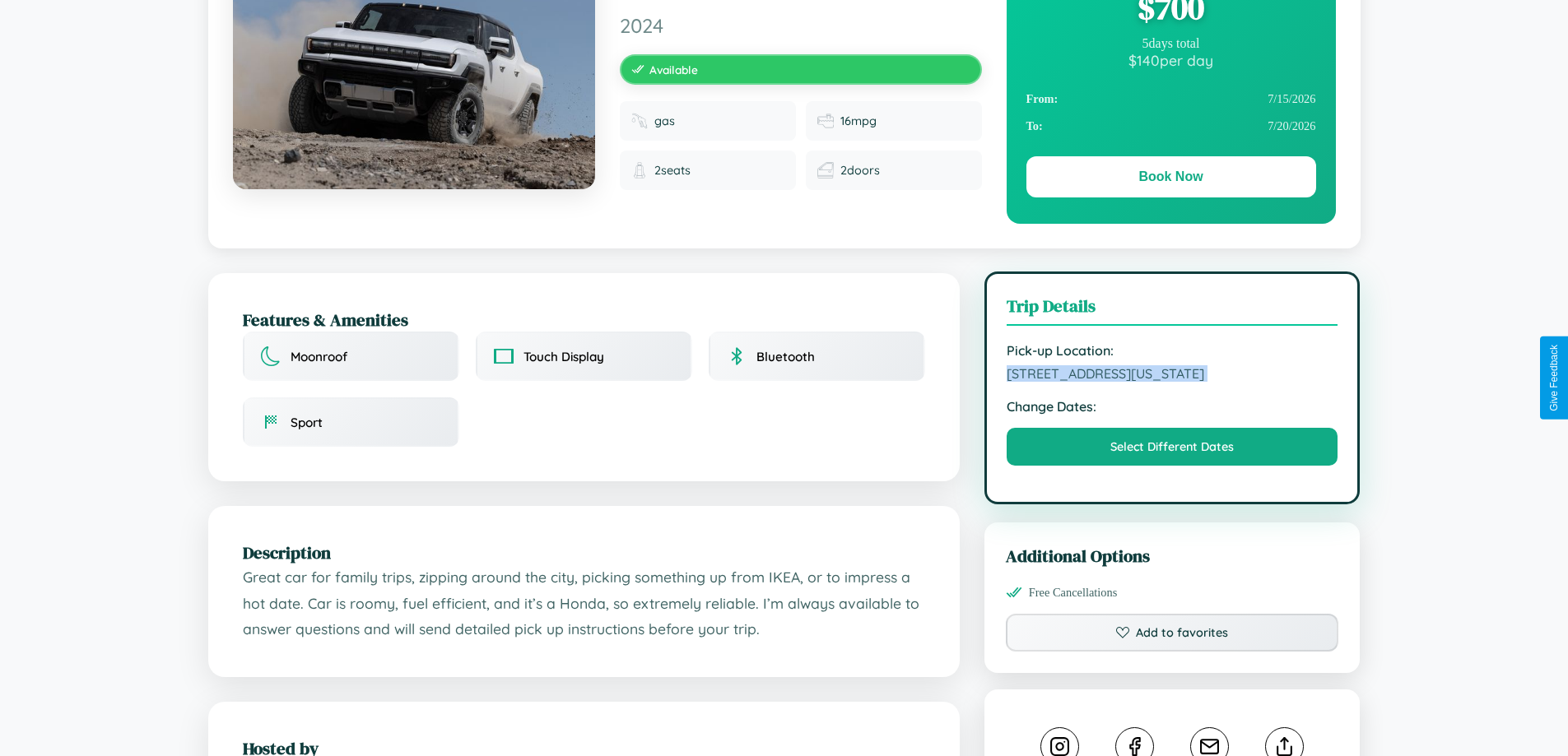
click at [1172, 376] on span "9500 Meadow Lane Dallas Texas 12635 United States" at bounding box center [1173, 373] width 332 height 16
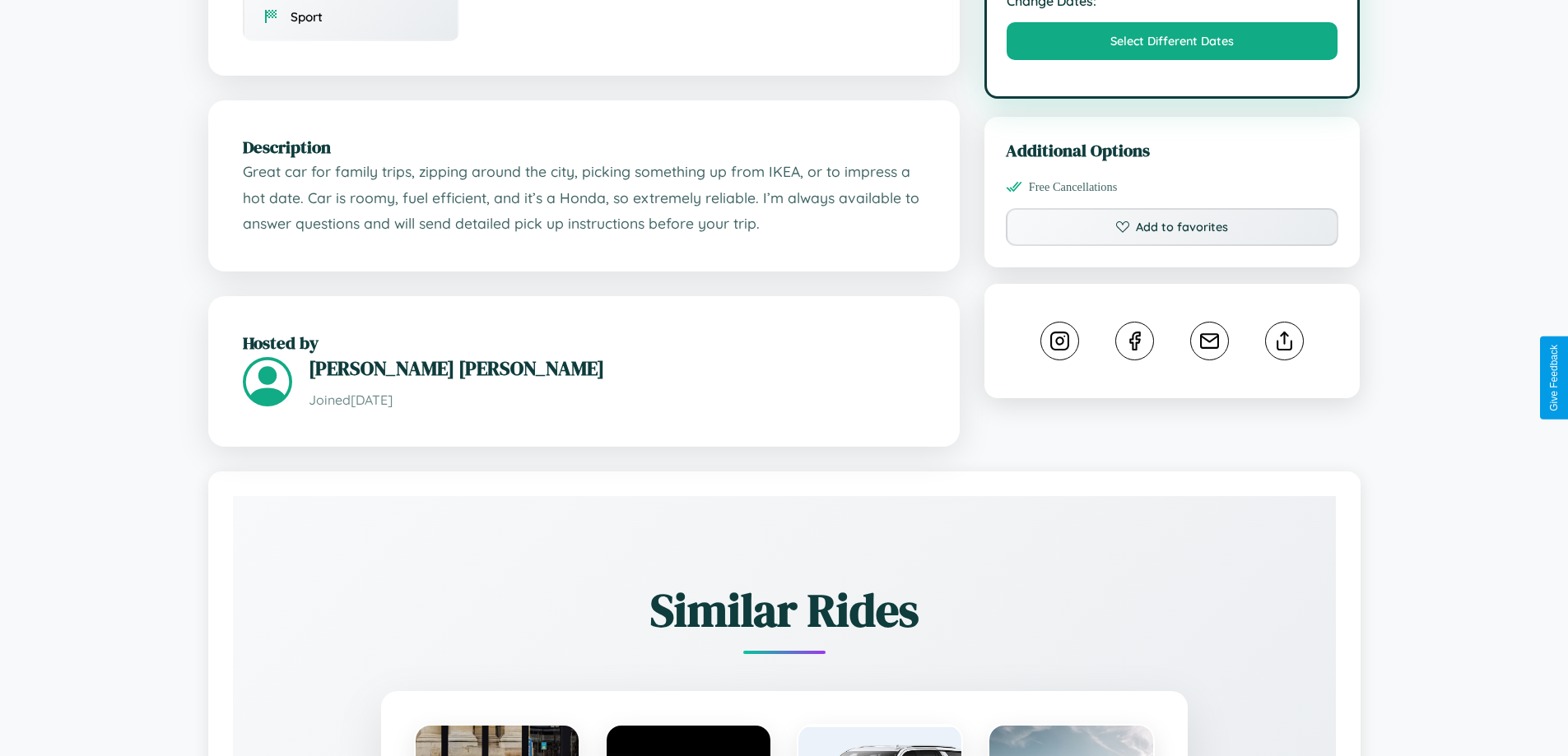
scroll to position [984, 0]
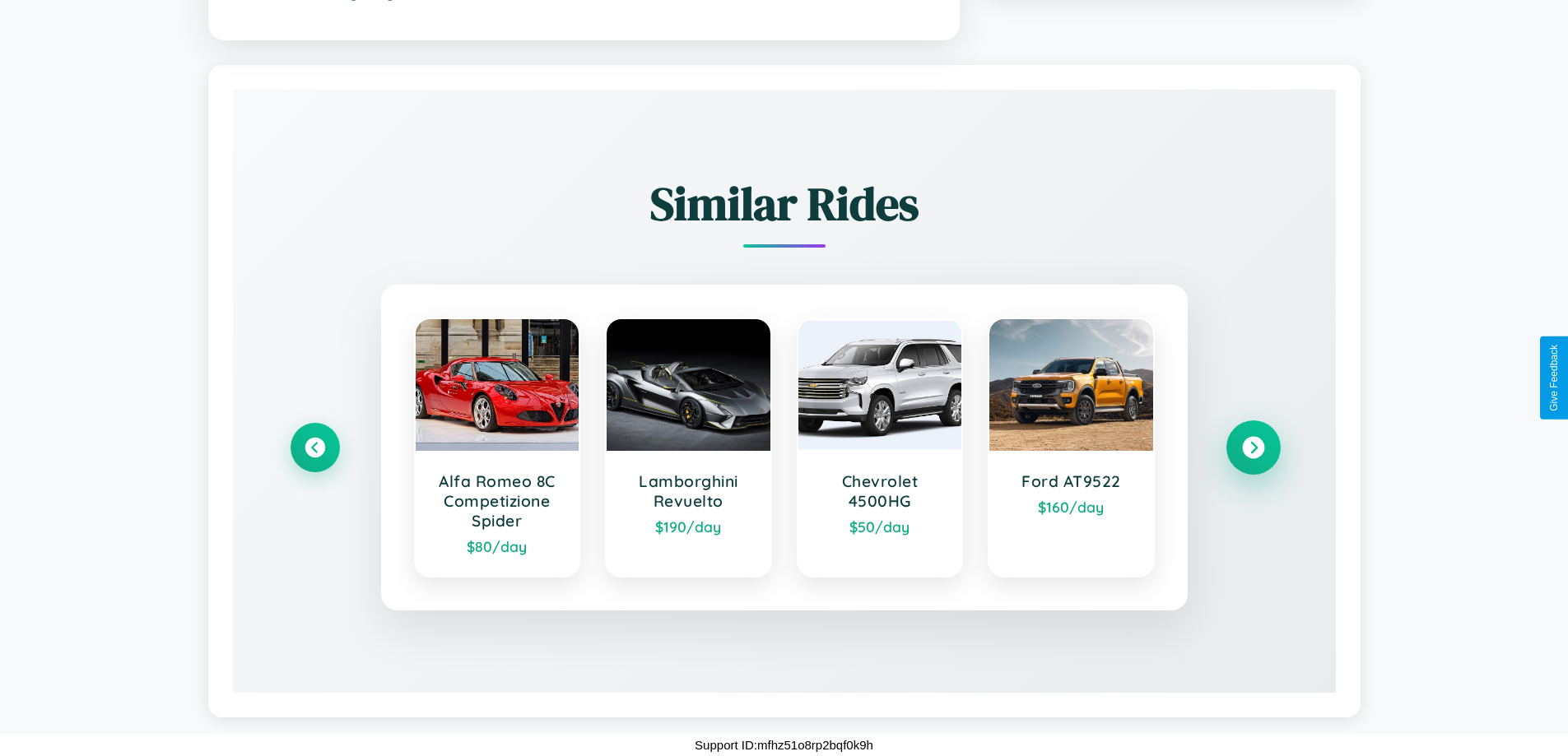
click at [1253, 447] on icon at bounding box center [1253, 447] width 22 height 22
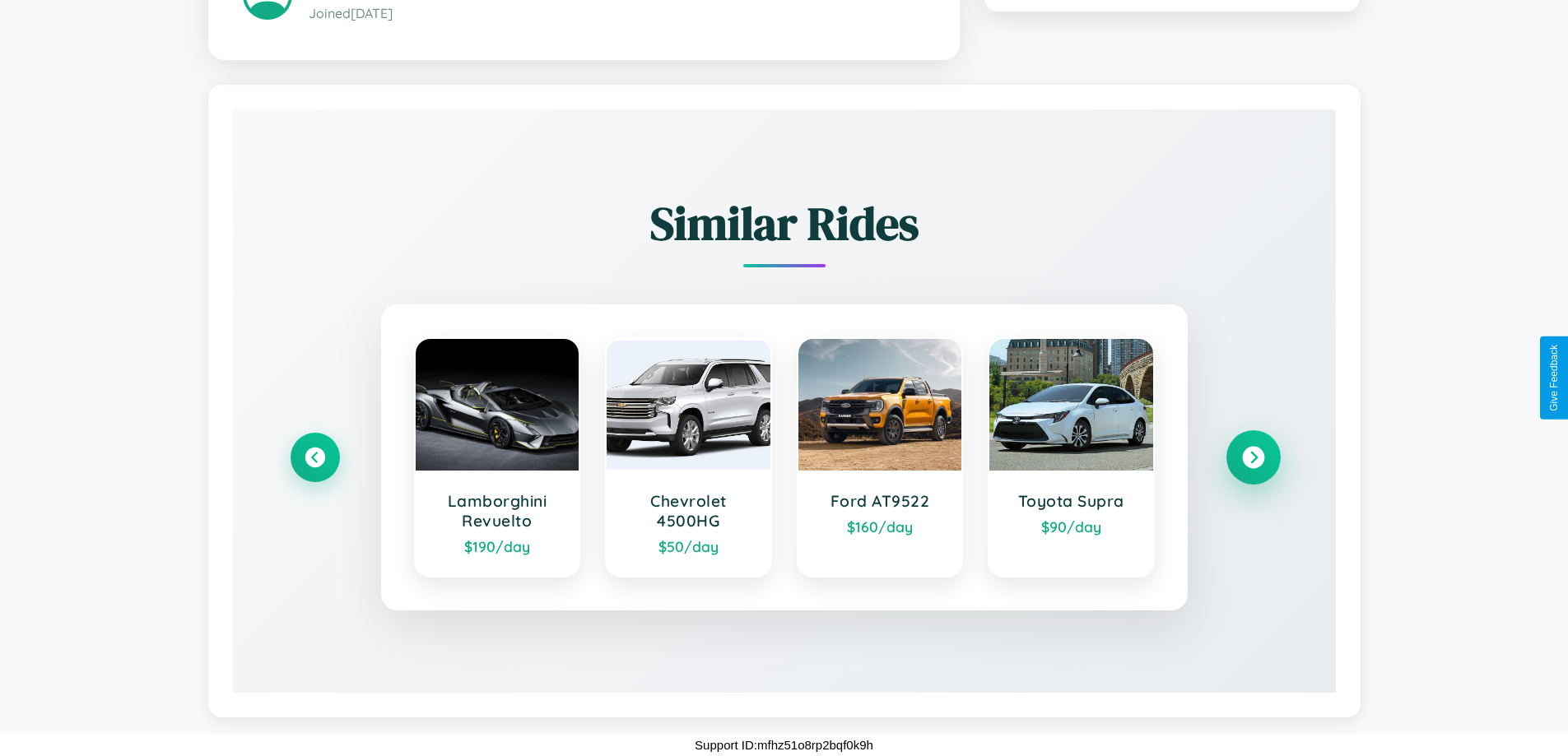
scroll to position [965, 0]
click at [1253, 457] on icon at bounding box center [1253, 457] width 22 height 22
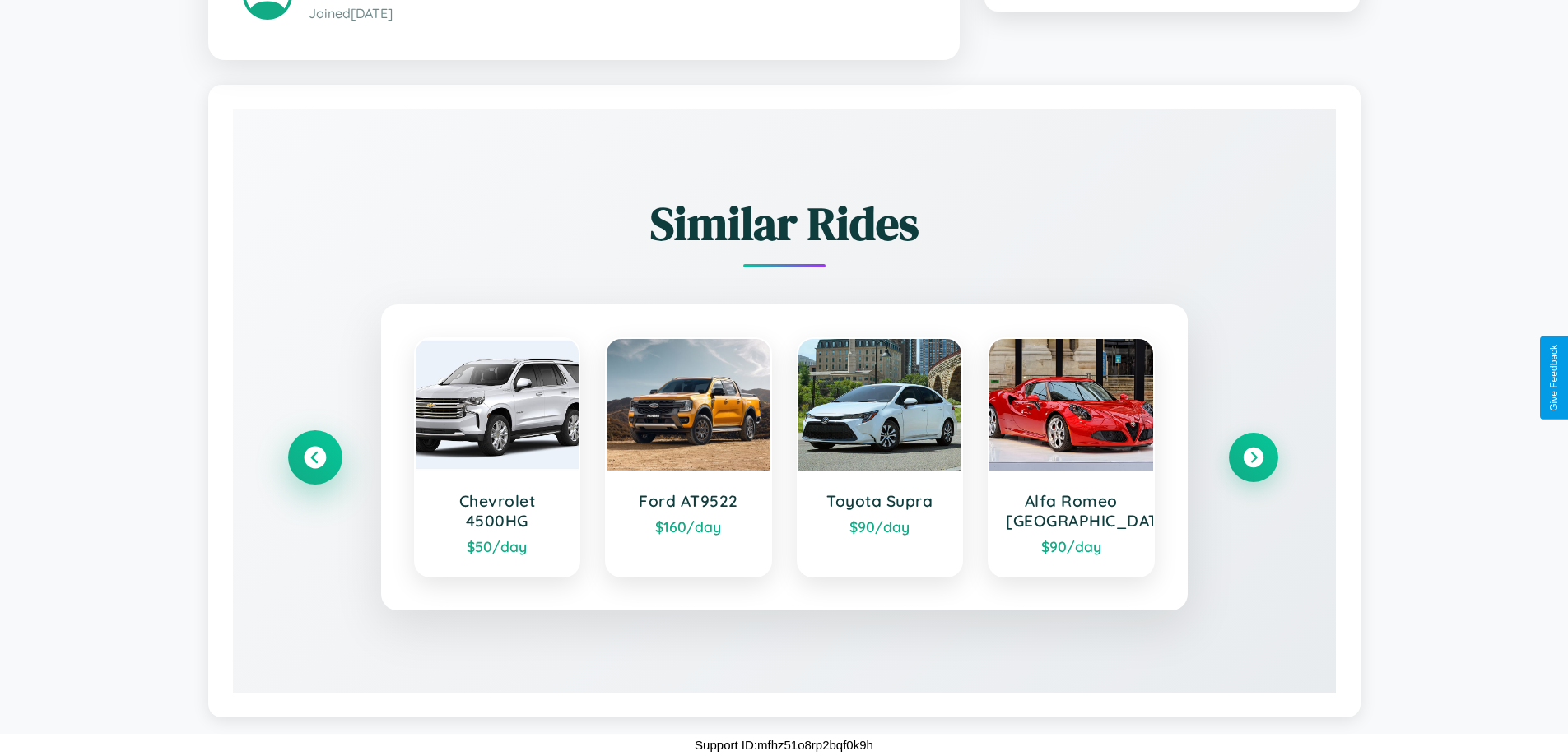
click at [314, 457] on icon at bounding box center [314, 457] width 22 height 22
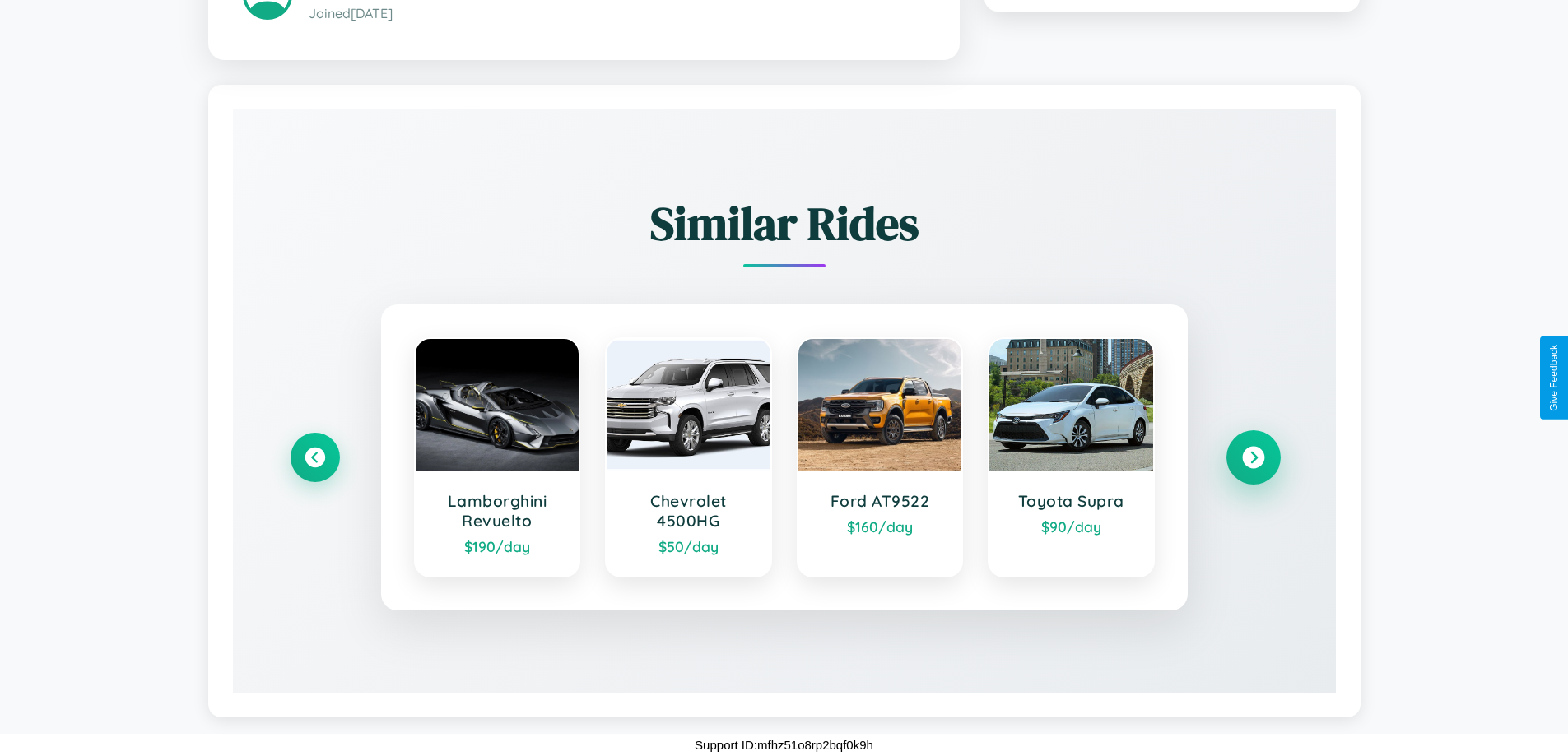
click at [1253, 457] on icon at bounding box center [1253, 457] width 22 height 22
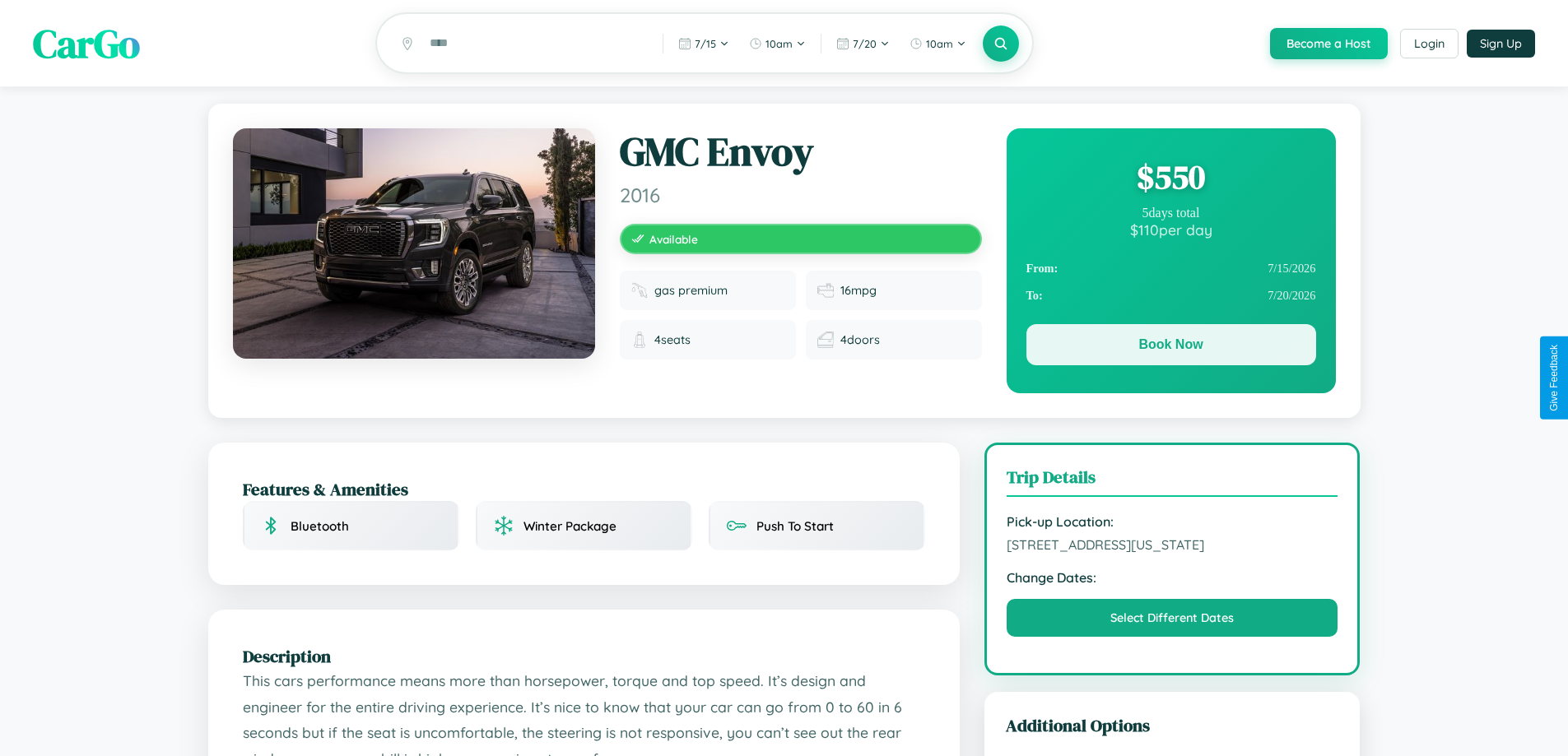
click at [1170, 347] on button "Book Now" at bounding box center [1171, 345] width 290 height 41
